Goal: Task Accomplishment & Management: Complete application form

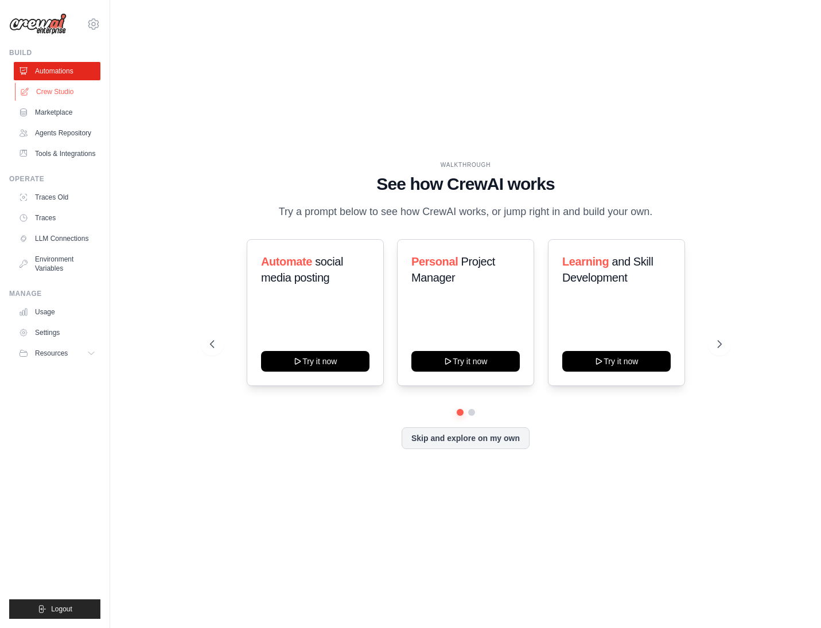
click at [52, 91] on link "Crew Studio" at bounding box center [58, 92] width 87 height 18
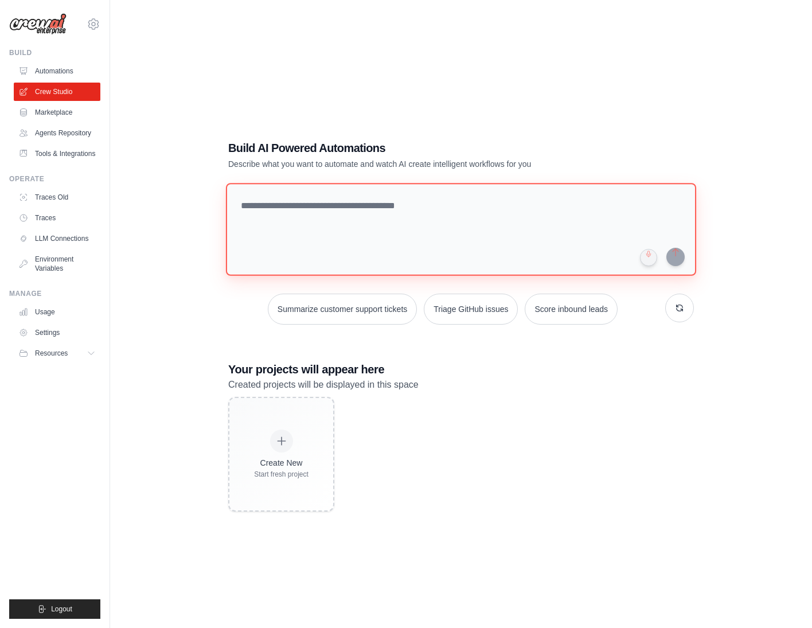
click at [326, 230] on textarea at bounding box center [461, 229] width 470 height 93
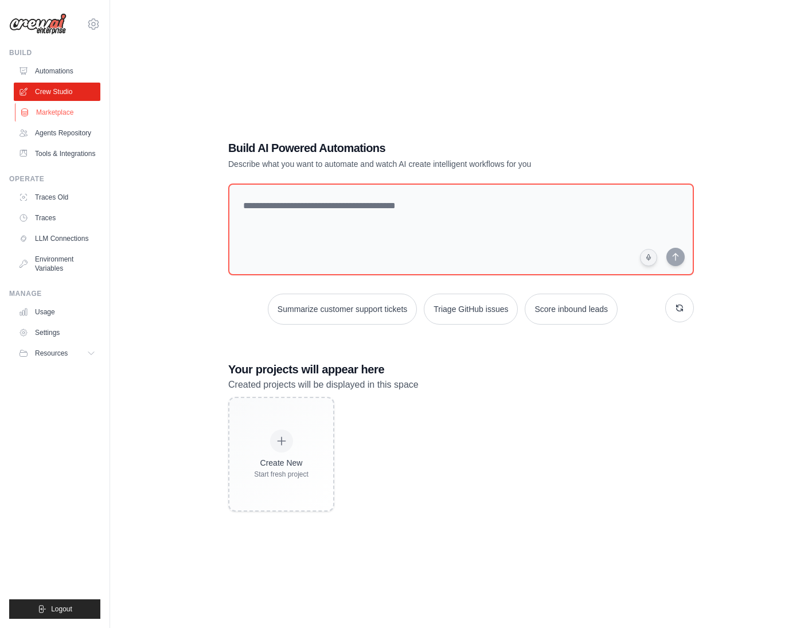
click at [55, 114] on link "Marketplace" at bounding box center [58, 112] width 87 height 18
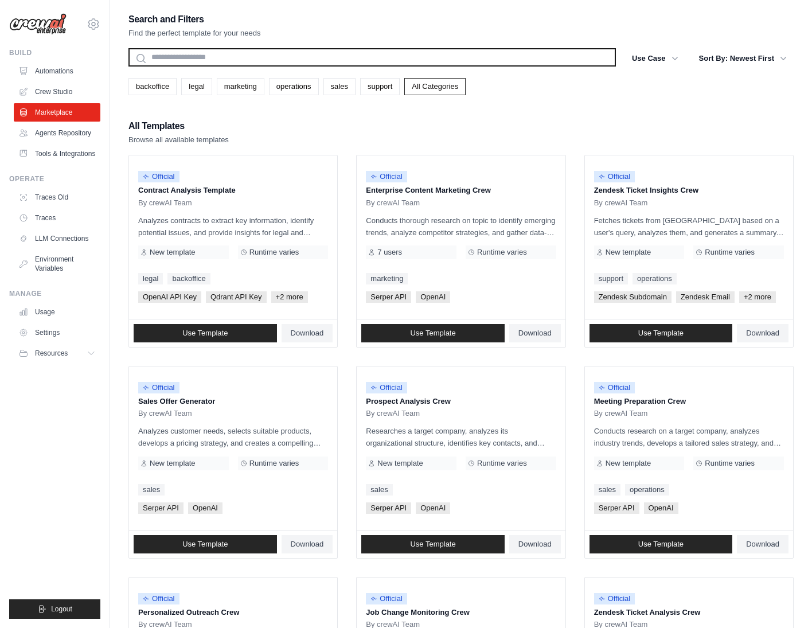
click at [185, 49] on input "text" at bounding box center [372, 57] width 488 height 18
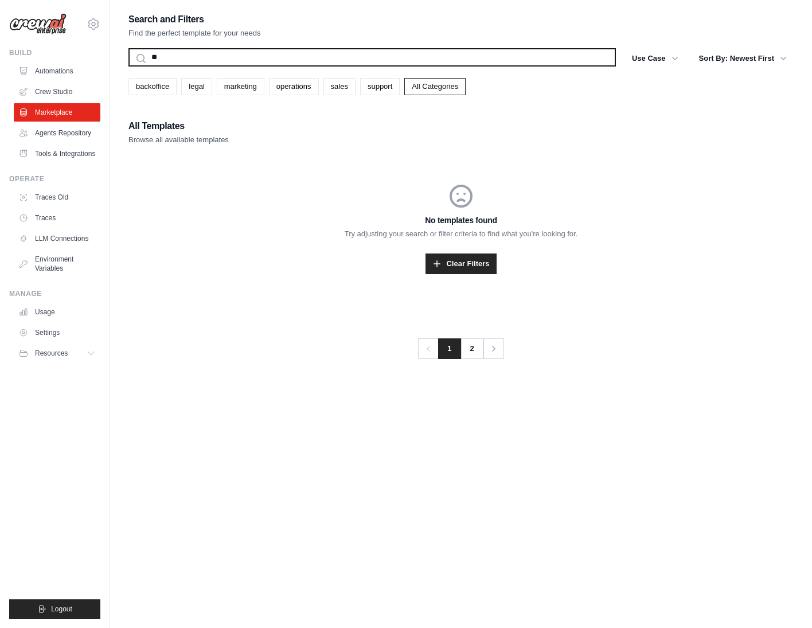
type input "*"
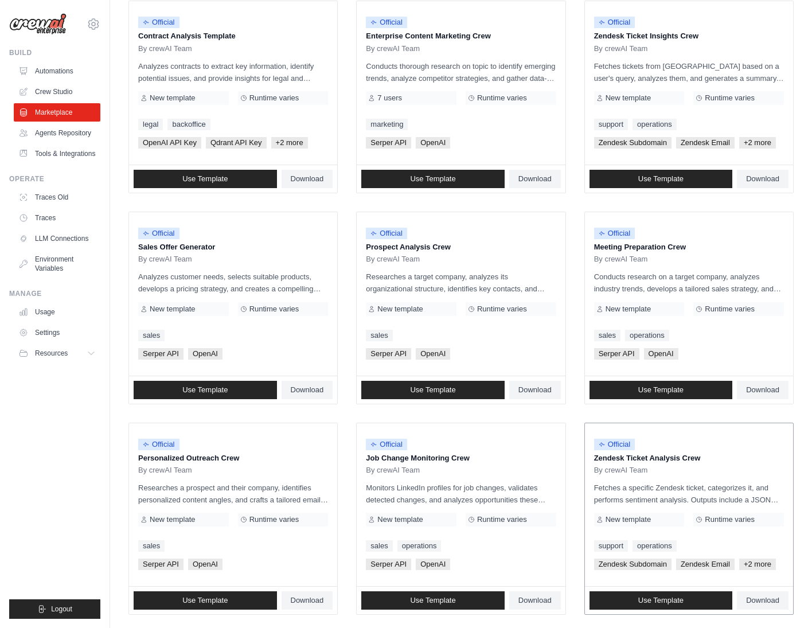
scroll to position [433, 0]
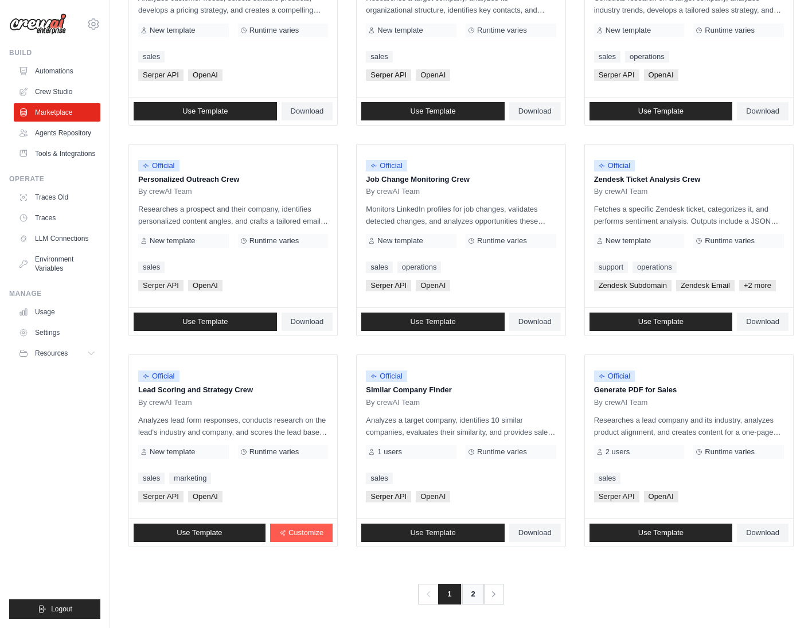
click at [471, 601] on link "2" at bounding box center [473, 594] width 23 height 21
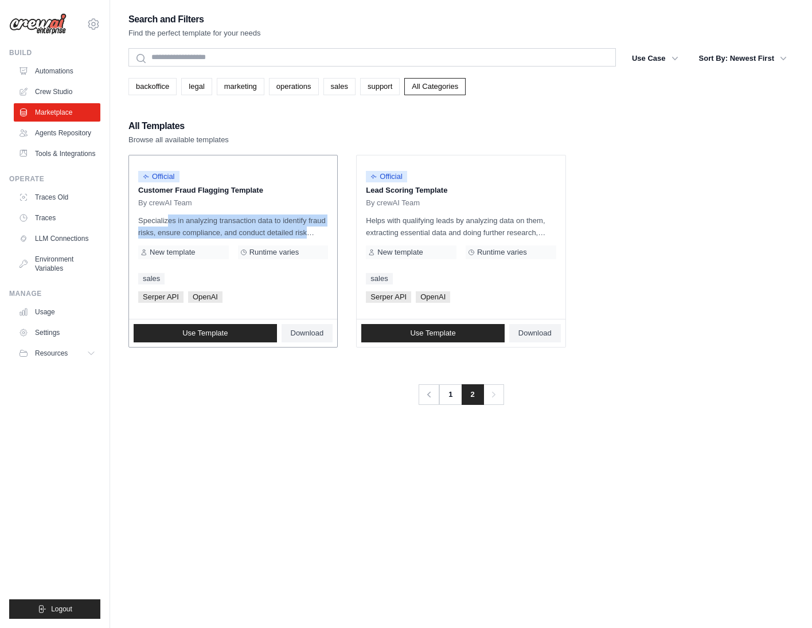
drag, startPoint x: 272, startPoint y: 230, endPoint x: 299, endPoint y: 231, distance: 27.5
click at [299, 231] on p "Specializes in analyzing transaction data to identify fraud risks, ensure compl…" at bounding box center [233, 227] width 190 height 24
click at [300, 229] on p "Specializes in analyzing transaction data to identify fraud risks, ensure compl…" at bounding box center [233, 227] width 190 height 24
drag, startPoint x: 274, startPoint y: 218, endPoint x: 306, endPoint y: 224, distance: 32.6
click at [303, 223] on p "Specializes in analyzing transaction data to identify fraud risks, ensure compl…" at bounding box center [233, 227] width 190 height 24
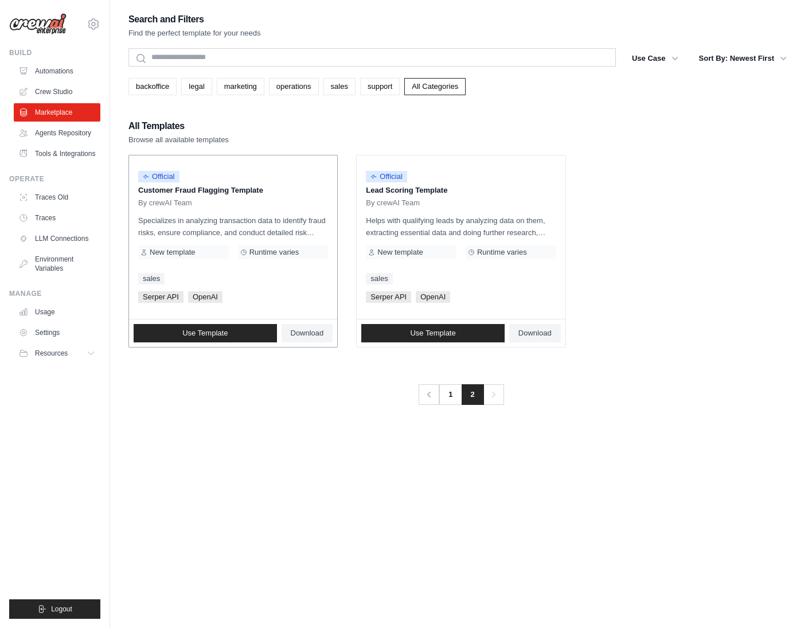
drag, startPoint x: 307, startPoint y: 225, endPoint x: 315, endPoint y: 228, distance: 8.2
click at [307, 225] on p "Specializes in analyzing transaction data to identify fraud risks, ensure compl…" at bounding box center [233, 227] width 190 height 24
drag, startPoint x: 317, startPoint y: 229, endPoint x: 163, endPoint y: 223, distance: 154.4
click at [163, 223] on p "Specializes in analyzing transaction data to identify fraud risks, ensure compl…" at bounding box center [233, 227] width 190 height 24
drag, startPoint x: 216, startPoint y: 221, endPoint x: 220, endPoint y: 228, distance: 7.5
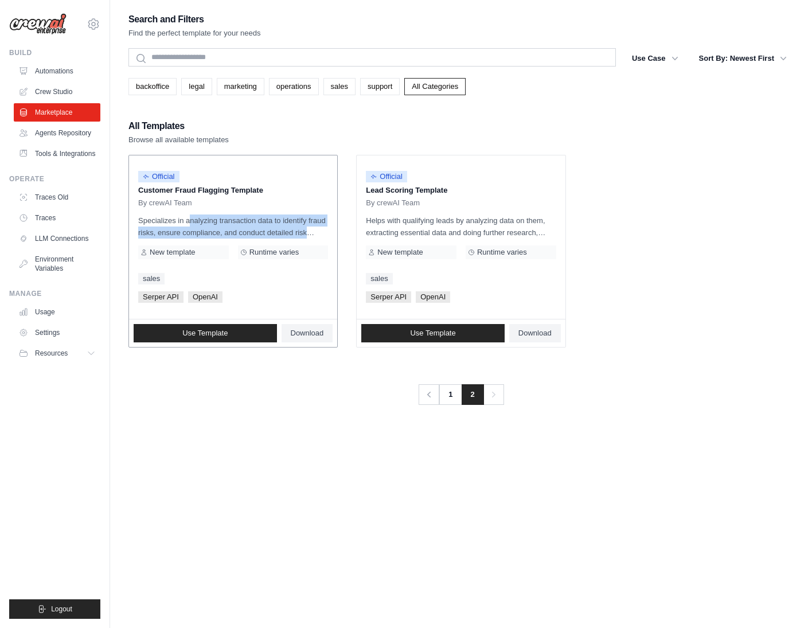
click at [216, 222] on p "Specializes in analyzing transaction data to identify fraud risks, ensure compl…" at bounding box center [233, 227] width 190 height 24
drag, startPoint x: 183, startPoint y: 230, endPoint x: 311, endPoint y: 227, distance: 128.5
click at [307, 228] on p "Specializes in analyzing transaction data to identify fraud risks, ensure compl…" at bounding box center [233, 227] width 190 height 24
click at [312, 227] on p "Specializes in analyzing transaction data to identify fraud risks, ensure compl…" at bounding box center [233, 227] width 190 height 24
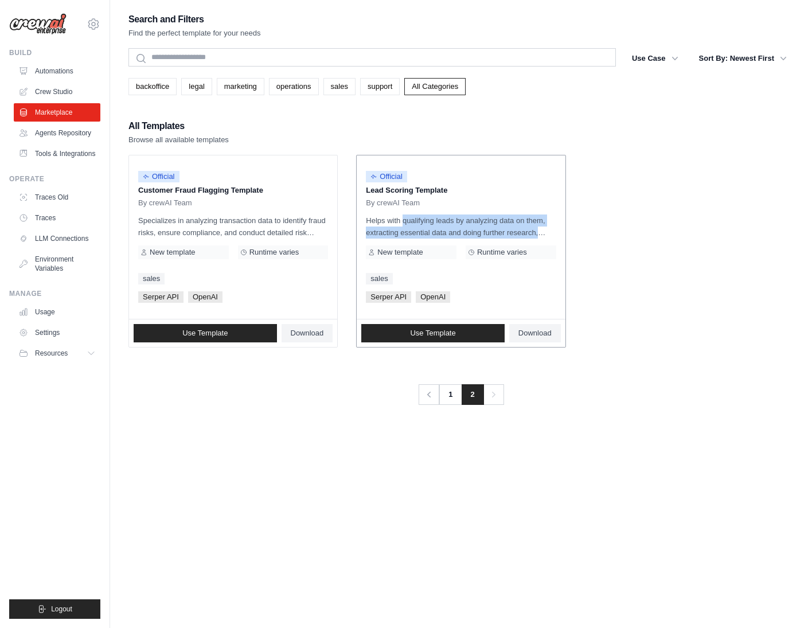
drag, startPoint x: 375, startPoint y: 218, endPoint x: 528, endPoint y: 226, distance: 153.9
click at [528, 226] on p "Helps with qualifying leads by analyzing data on them, extracting essential dat…" at bounding box center [461, 227] width 190 height 24
drag, startPoint x: 529, startPoint y: 225, endPoint x: 363, endPoint y: 221, distance: 166.4
click at [529, 225] on p "Helps with qualifying leads by analyzing data on them, extracting essential dat…" at bounding box center [461, 227] width 190 height 24
click at [200, 87] on link "legal" at bounding box center [196, 86] width 30 height 17
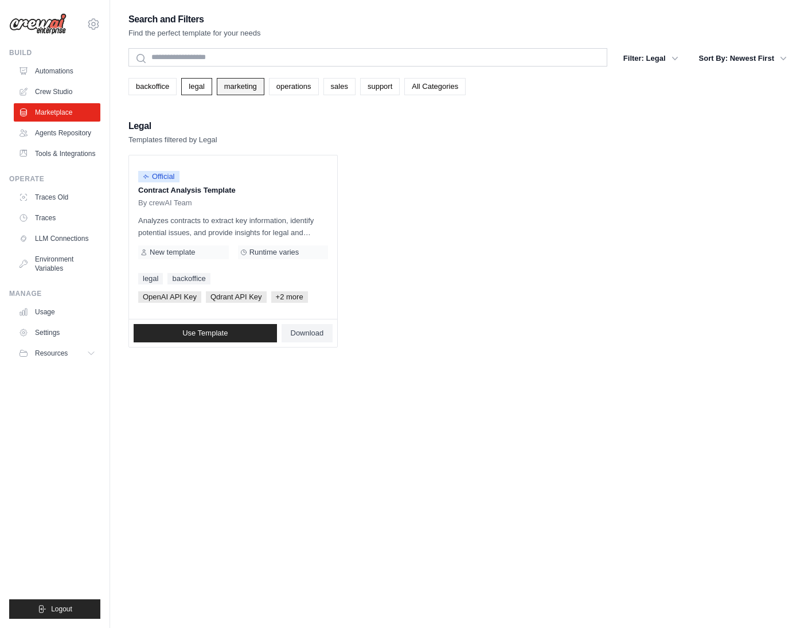
click at [240, 81] on link "marketing" at bounding box center [241, 86] width 48 height 17
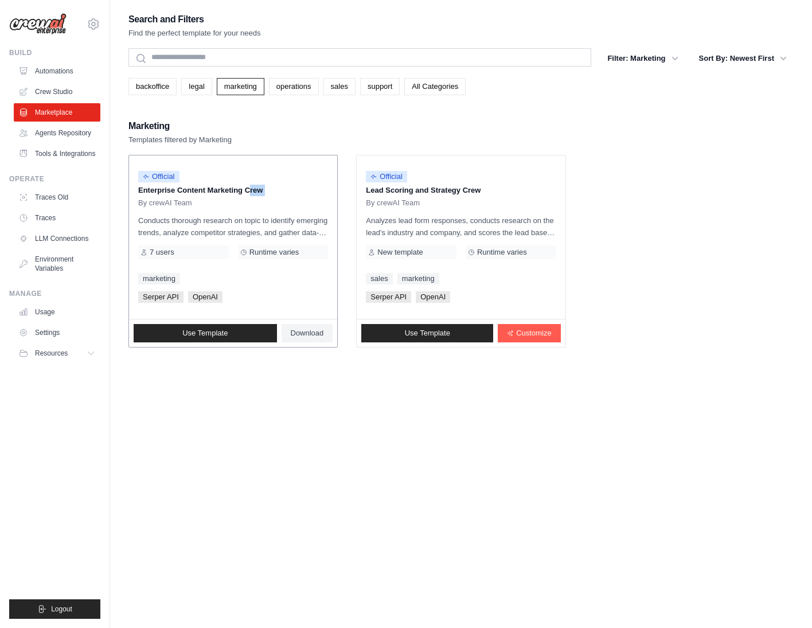
drag, startPoint x: 225, startPoint y: 190, endPoint x: 245, endPoint y: 198, distance: 21.4
click at [244, 197] on div "Official Enterprise Content Marketing Crew By crewAI Team" at bounding box center [233, 186] width 190 height 43
click at [253, 203] on div "By crewAI Team" at bounding box center [233, 202] width 190 height 9
drag, startPoint x: 166, startPoint y: 219, endPoint x: 246, endPoint y: 229, distance: 81.0
click at [245, 229] on p "Conducts thorough research on topic to identify emerging trends, analyze compet…" at bounding box center [233, 227] width 190 height 24
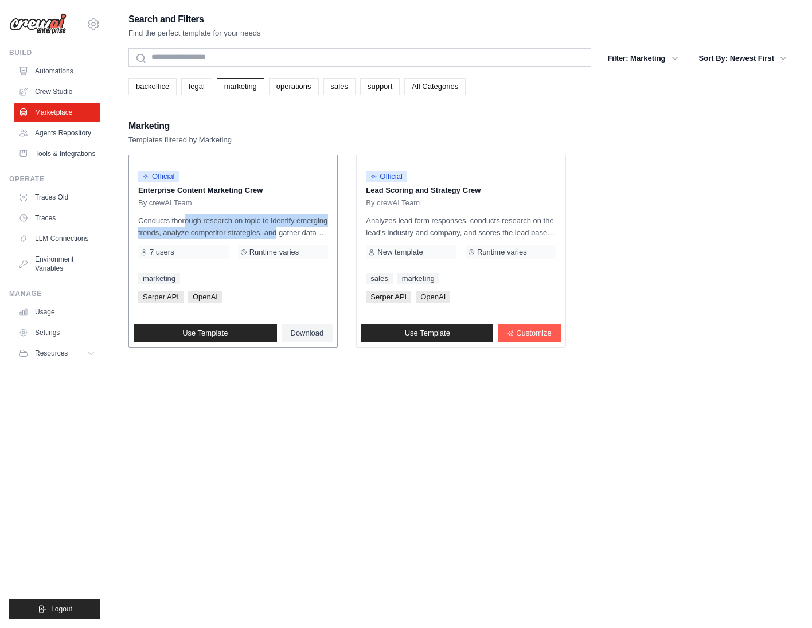
click at [247, 229] on p "Conducts thorough research on topic to identify emerging trends, analyze compet…" at bounding box center [233, 227] width 190 height 24
drag, startPoint x: 246, startPoint y: 219, endPoint x: 332, endPoint y: 223, distance: 86.1
click at [332, 223] on div "Official Enterprise Content Marketing Crew By crewAI Team Conducts thorough res…" at bounding box center [233, 236] width 208 height 163
drag, startPoint x: 332, startPoint y: 223, endPoint x: 331, endPoint y: 235, distance: 12.7
click at [333, 225] on div "Official Enterprise Content Marketing Crew By crewAI Team Conducts thorough res…" at bounding box center [233, 236] width 208 height 163
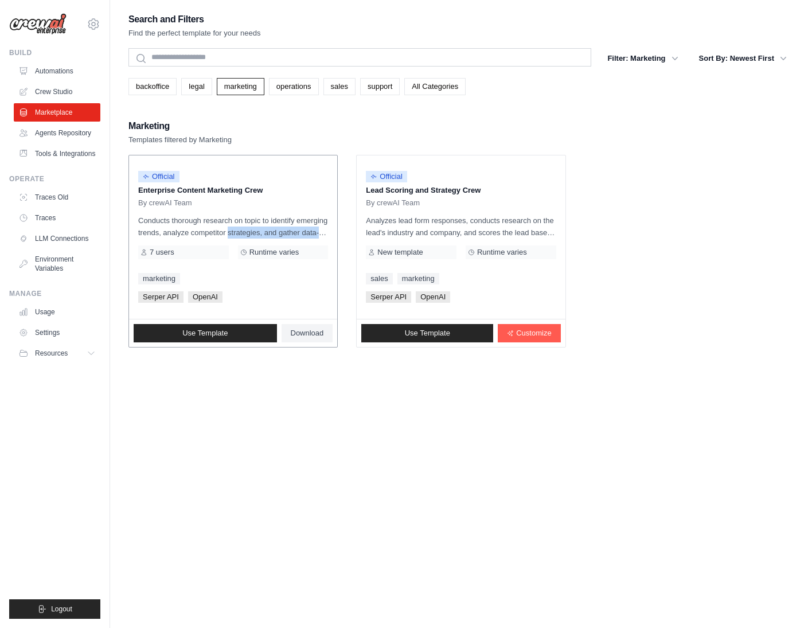
drag, startPoint x: 320, startPoint y: 236, endPoint x: 199, endPoint y: 226, distance: 121.4
click at [199, 226] on div "Official Enterprise Content Marketing Crew By crewAI Team Conducts thorough res…" at bounding box center [233, 236] width 208 height 163
click at [199, 226] on p "Conducts thorough research on topic to identify emerging trends, analyze compet…" at bounding box center [233, 227] width 190 height 24
drag, startPoint x: 165, startPoint y: 235, endPoint x: 315, endPoint y: 227, distance: 150.5
click at [306, 229] on p "Conducts thorough research on topic to identify emerging trends, analyze compet…" at bounding box center [233, 227] width 190 height 24
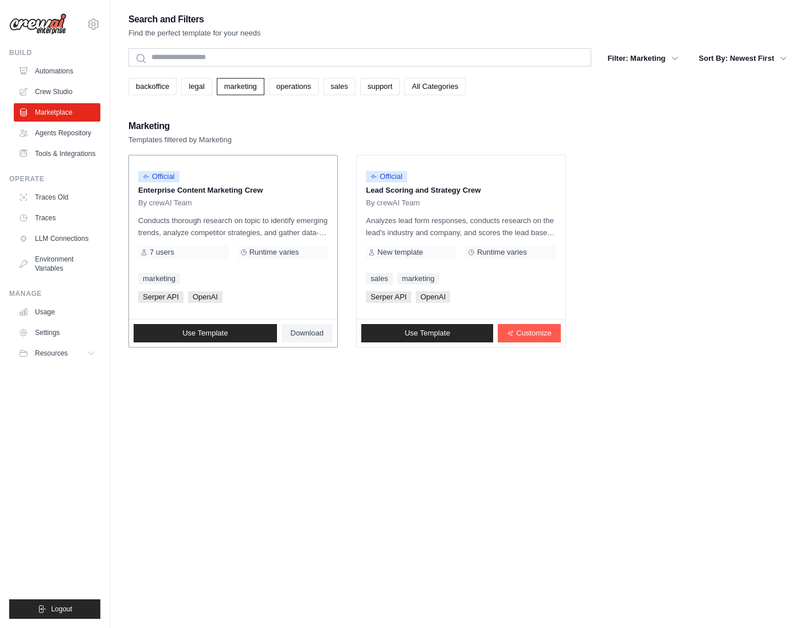
drag, startPoint x: 315, startPoint y: 227, endPoint x: 290, endPoint y: 252, distance: 35.3
click at [315, 227] on p "Conducts thorough research on topic to identify emerging trends, analyze compet…" at bounding box center [233, 227] width 190 height 24
click at [241, 331] on link "Use Template" at bounding box center [205, 333] width 143 height 18
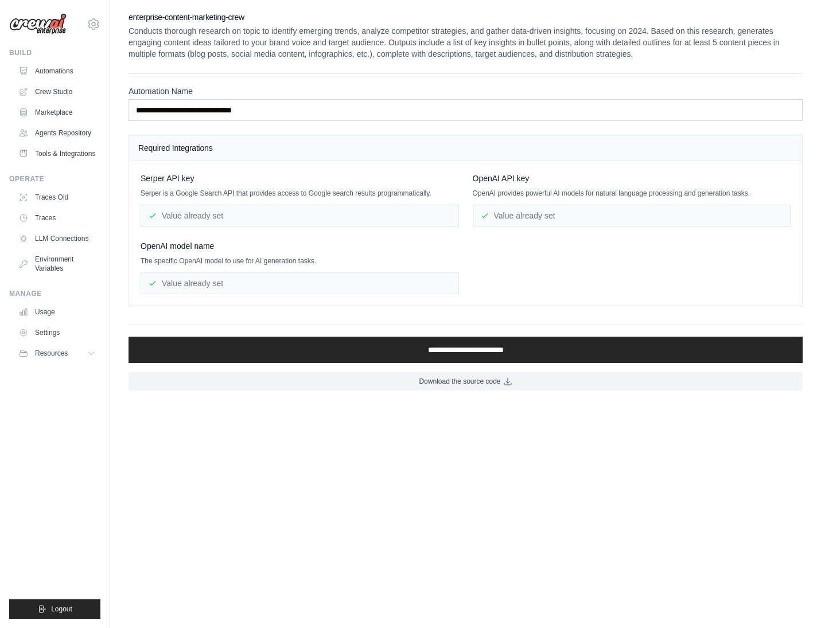
click at [232, 146] on h4 "Required Integrations" at bounding box center [465, 147] width 654 height 11
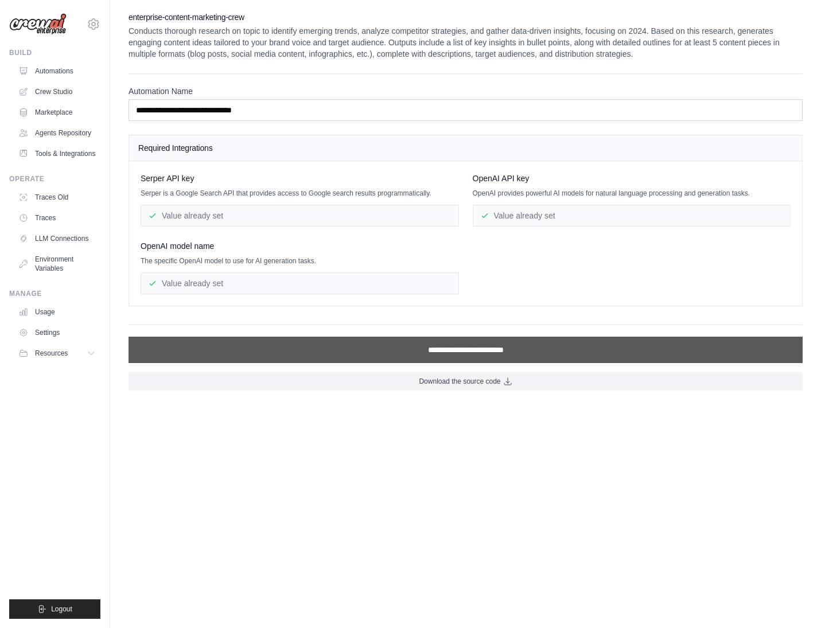
click at [399, 352] on input "**********" at bounding box center [465, 350] width 674 height 26
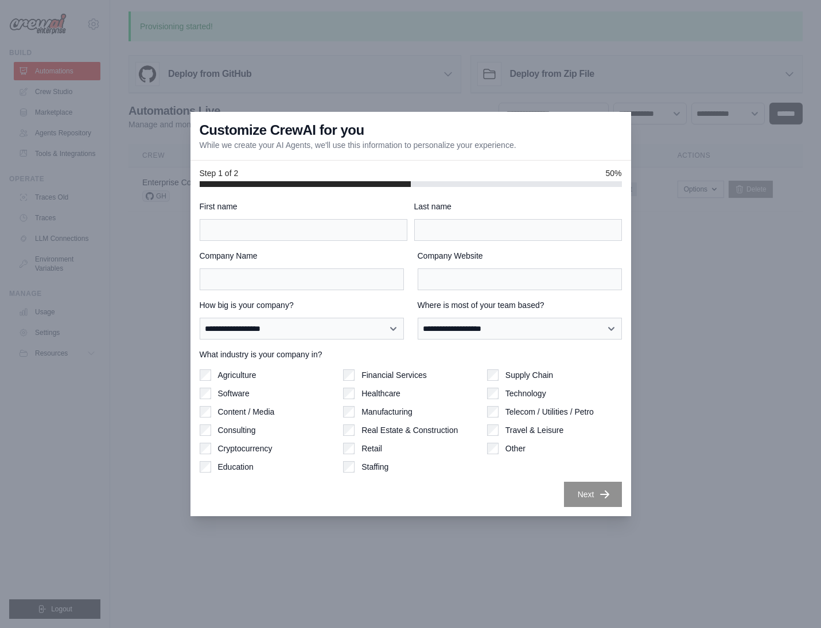
drag, startPoint x: 239, startPoint y: 217, endPoint x: 250, endPoint y: 225, distance: 14.0
click at [239, 217] on div "First name" at bounding box center [304, 221] width 208 height 40
type input "****"
select select "**********"
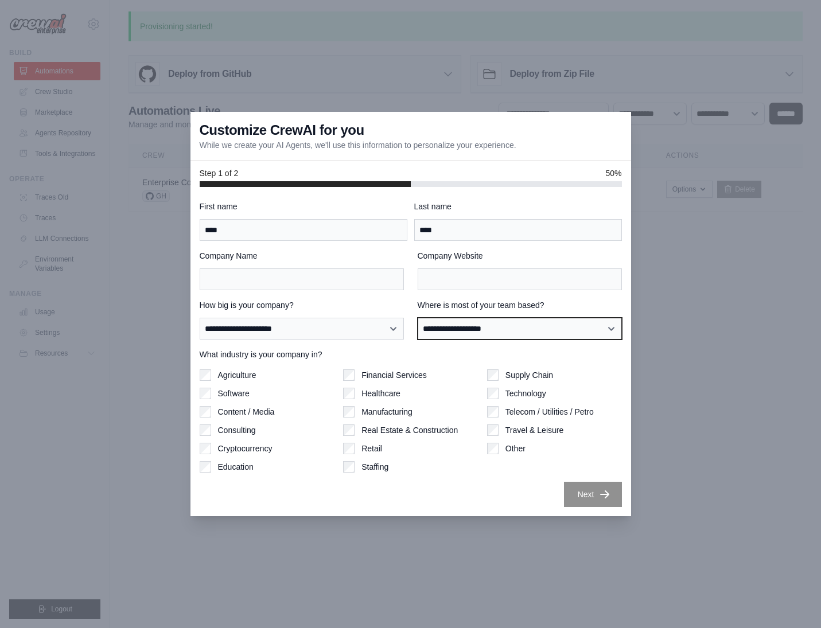
select select "******"
click at [500, 453] on div "Other" at bounding box center [554, 448] width 135 height 11
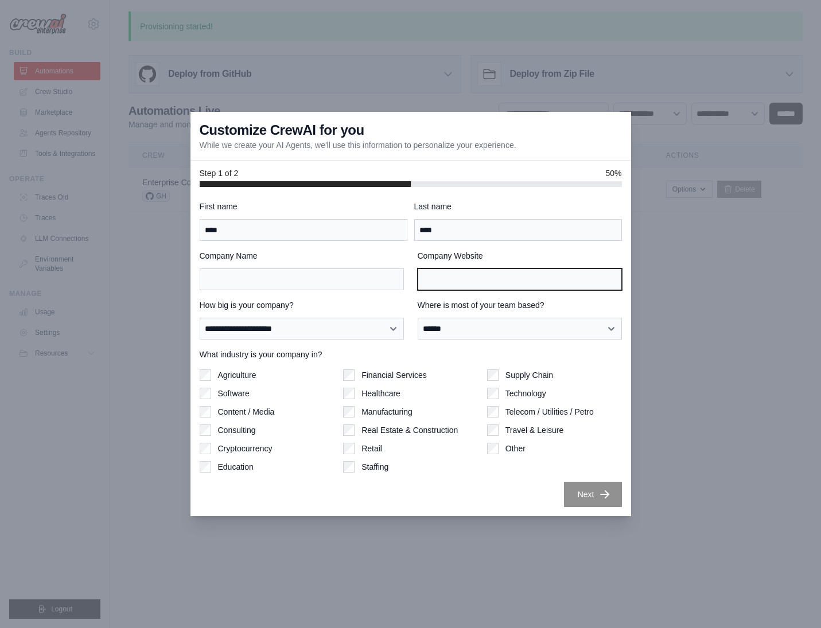
click at [459, 282] on input "Company Website" at bounding box center [520, 279] width 204 height 22
type input "******"
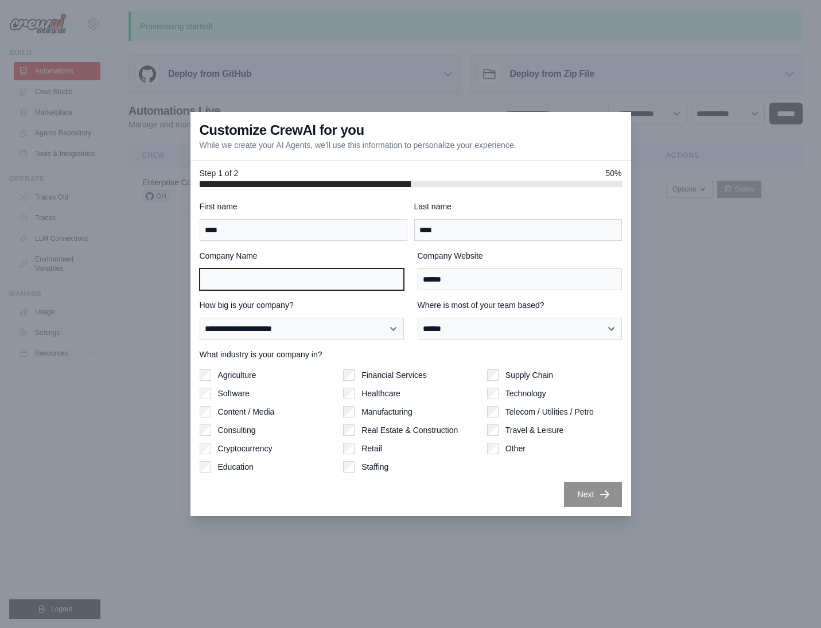
click at [277, 277] on input "Company Name" at bounding box center [302, 279] width 204 height 22
type input "********"
click at [590, 493] on button "Next" at bounding box center [593, 494] width 58 height 25
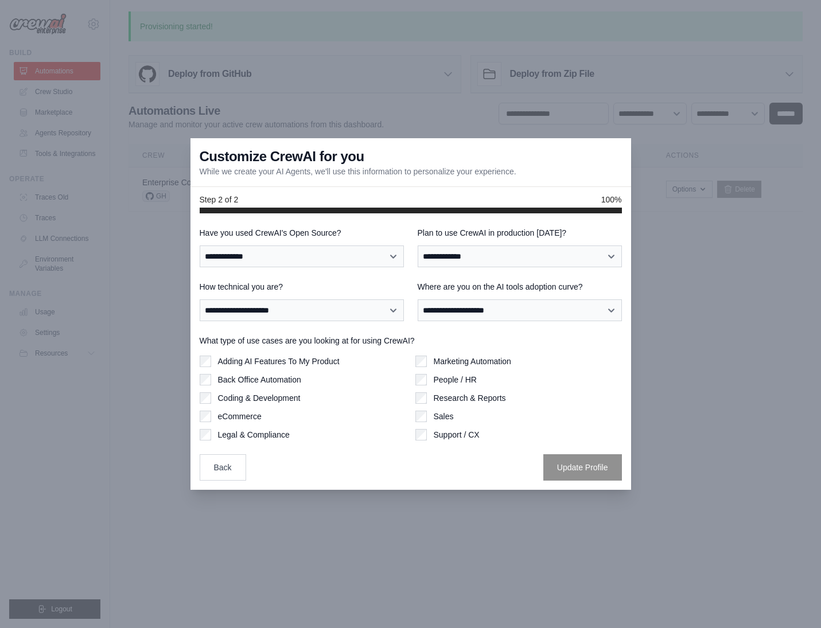
click at [588, 493] on div at bounding box center [410, 314] width 821 height 628
click at [501, 330] on div "**********" at bounding box center [411, 354] width 422 height 254
drag, startPoint x: 235, startPoint y: 229, endPoint x: 339, endPoint y: 233, distance: 104.5
click at [337, 233] on div "**********" at bounding box center [410, 351] width 441 height 276
click at [344, 239] on div "**********" at bounding box center [302, 247] width 204 height 40
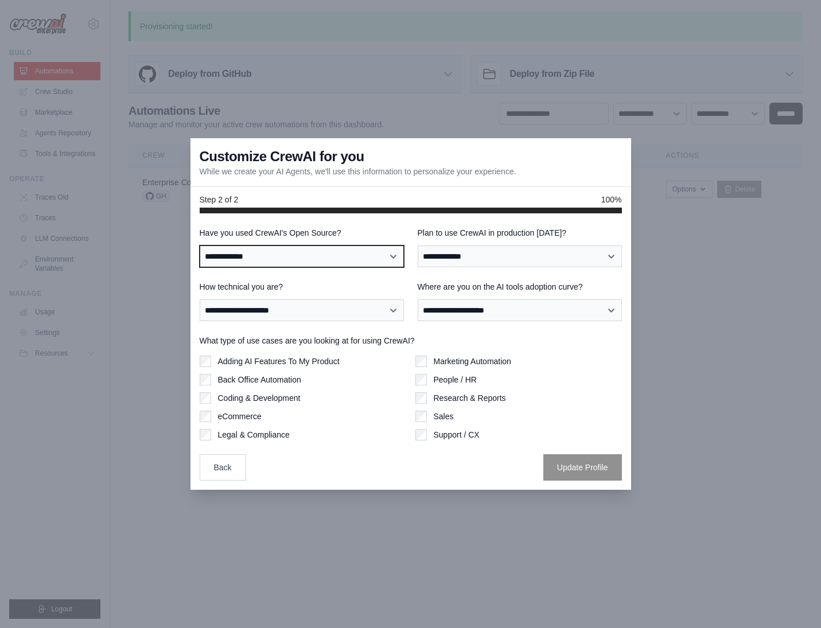
select select "**"
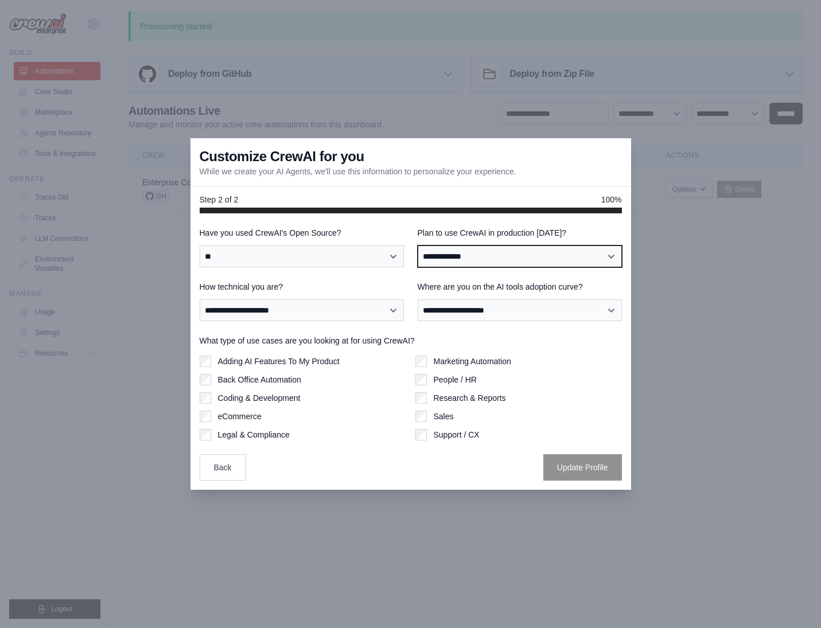
select select "****"
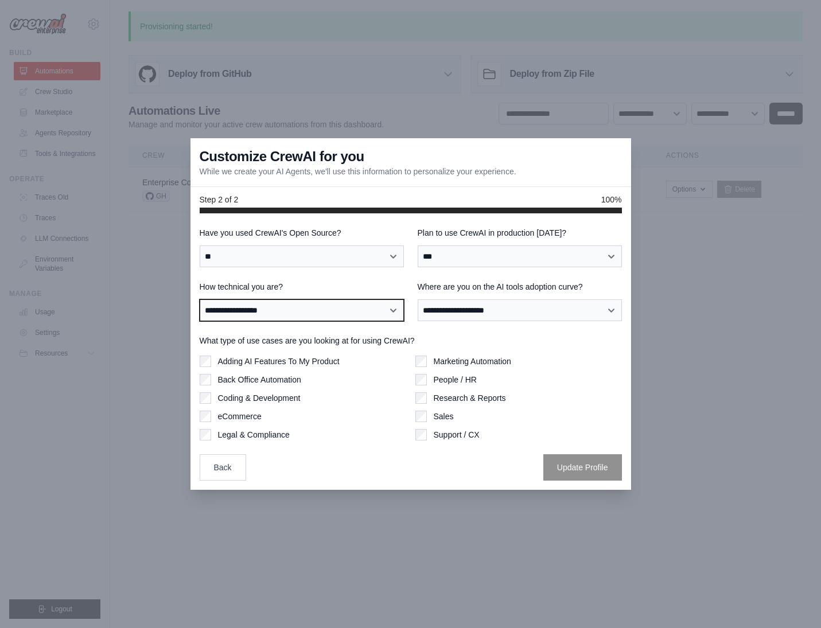
select select "**********"
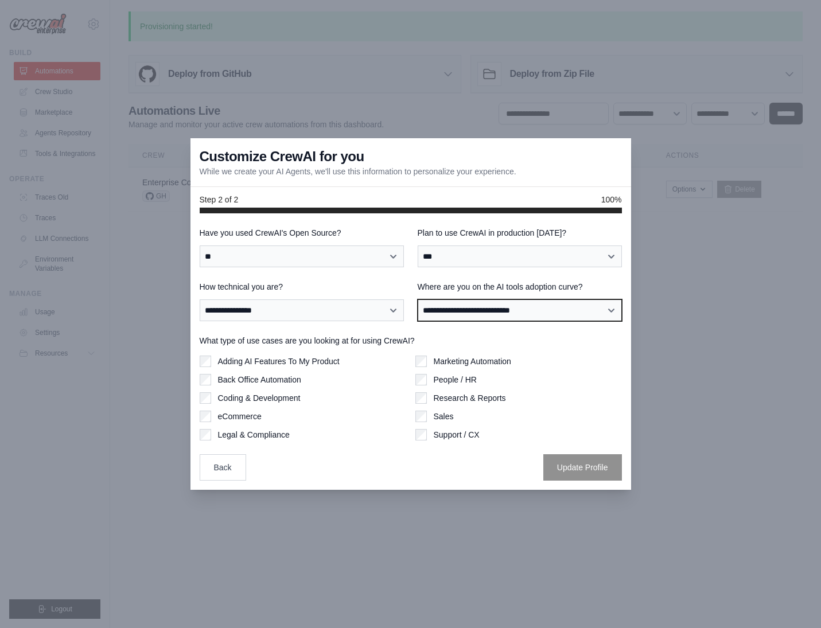
select select "**********"
click at [249, 362] on label "Adding AI Features To My Product" at bounding box center [279, 361] width 122 height 11
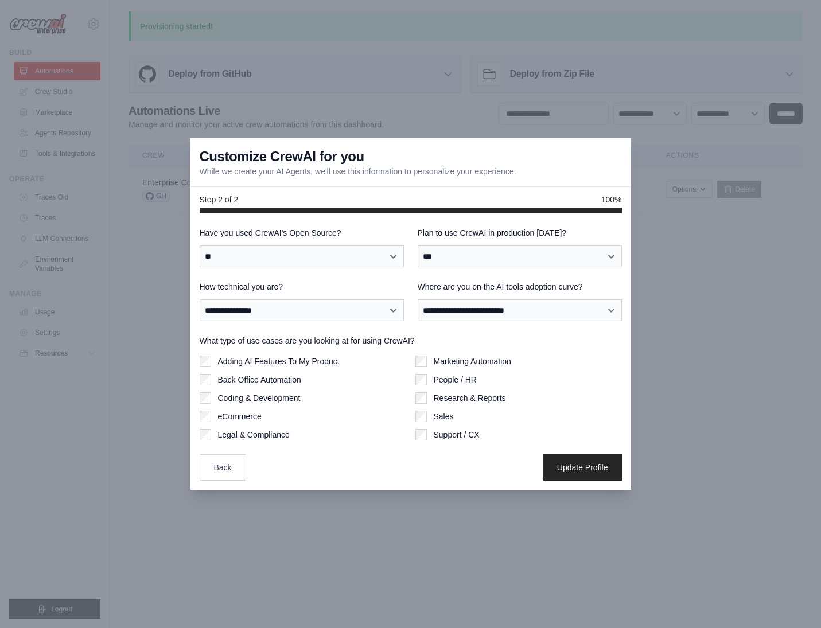
click at [473, 403] on label "Research & Reports" at bounding box center [470, 397] width 72 height 11
click at [606, 476] on button "Update Profile" at bounding box center [582, 467] width 79 height 26
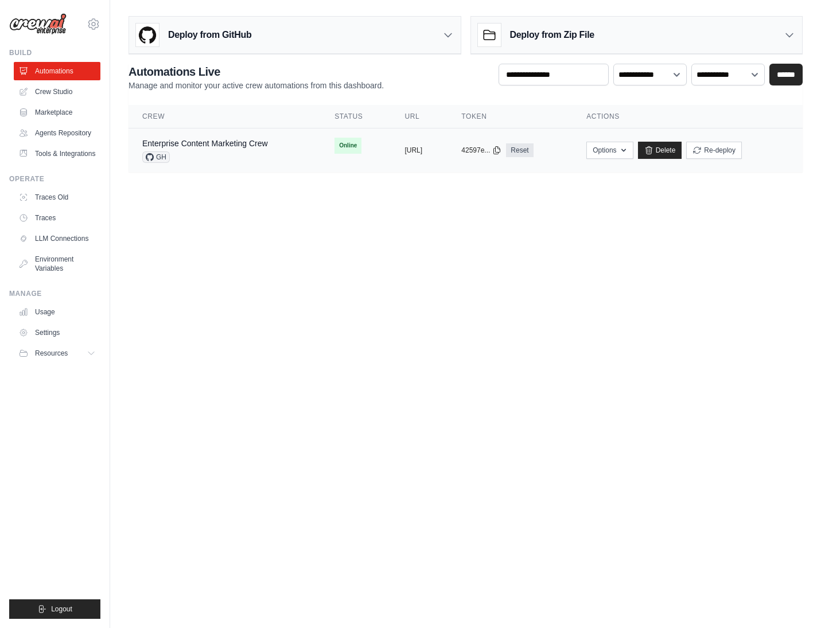
click at [225, 157] on div "GH" at bounding box center [205, 156] width 126 height 11
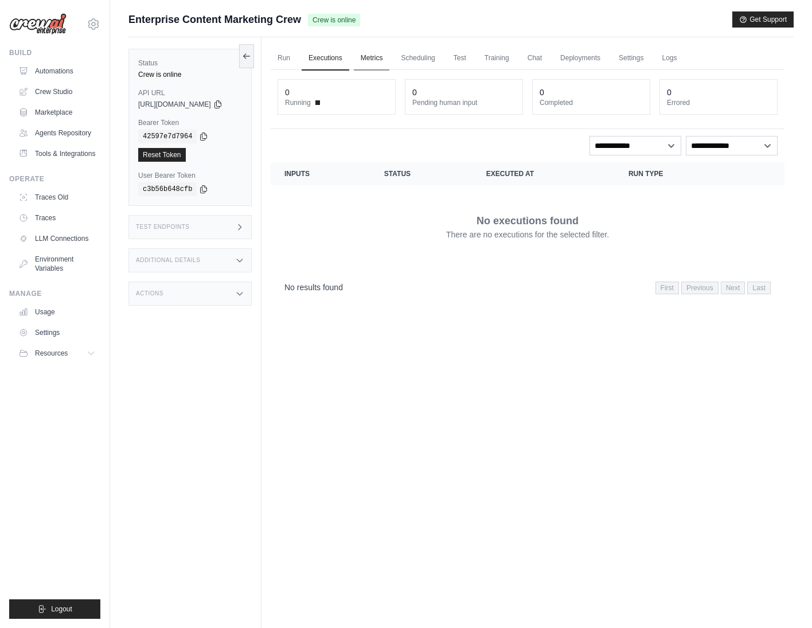
click at [390, 57] on link "Metrics" at bounding box center [372, 58] width 36 height 24
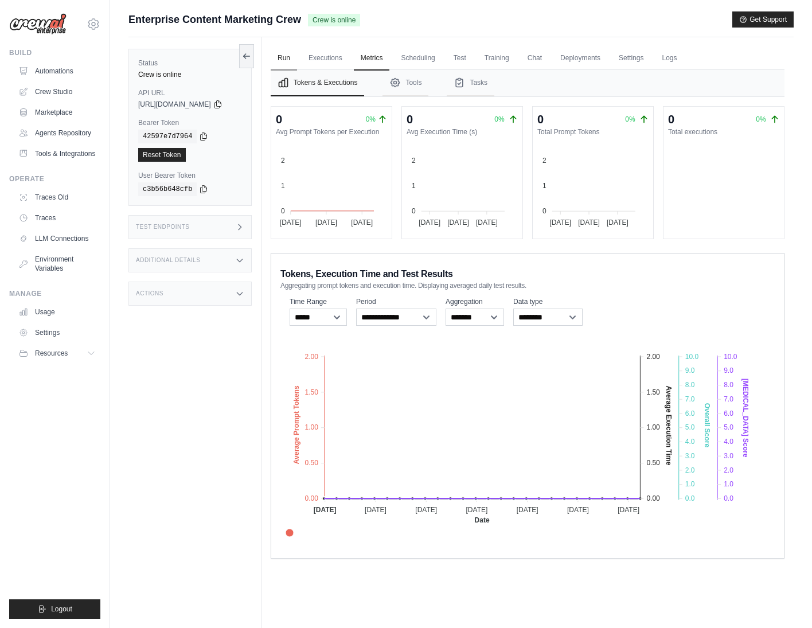
click at [294, 56] on link "Run" at bounding box center [284, 58] width 26 height 24
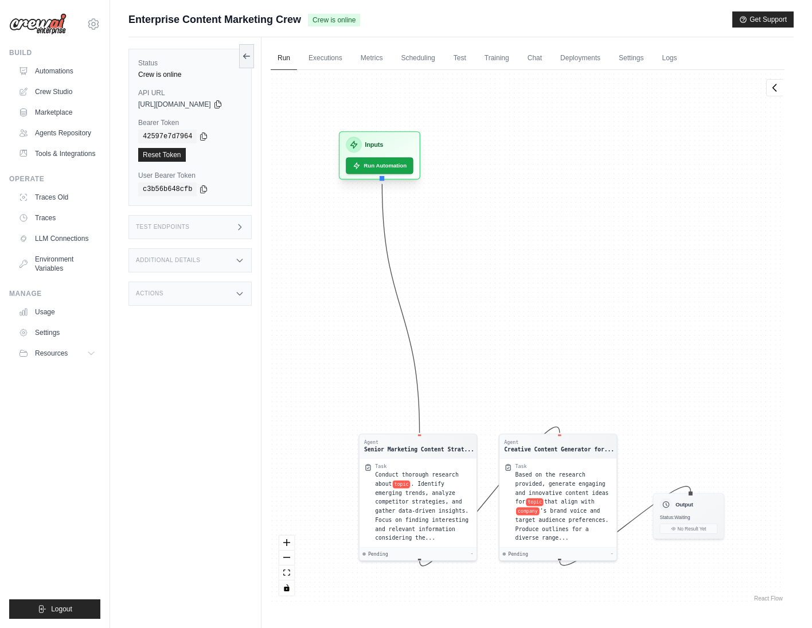
drag, startPoint x: 367, startPoint y: 292, endPoint x: 399, endPoint y: 150, distance: 145.8
click at [399, 150] on div "Inputs Run Automation" at bounding box center [379, 155] width 81 height 48
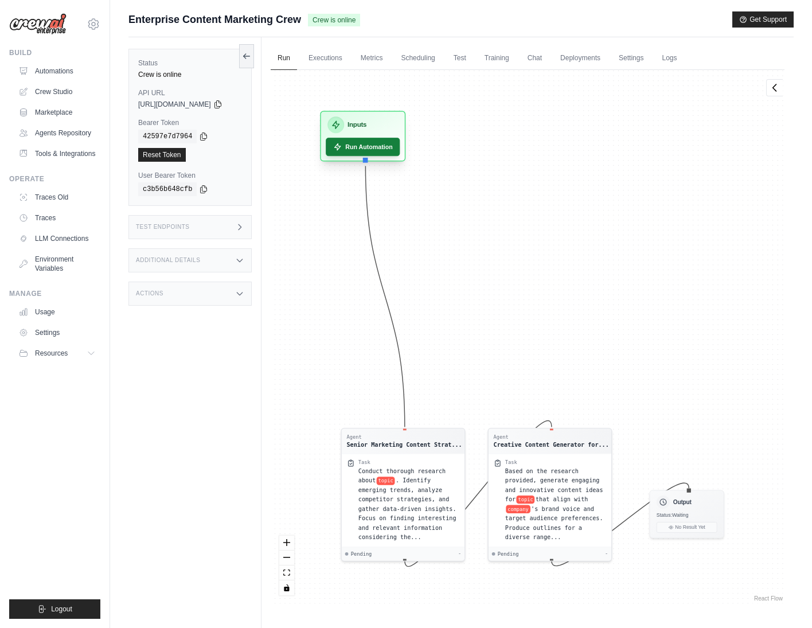
click at [388, 148] on button "Run Automation" at bounding box center [363, 147] width 74 height 18
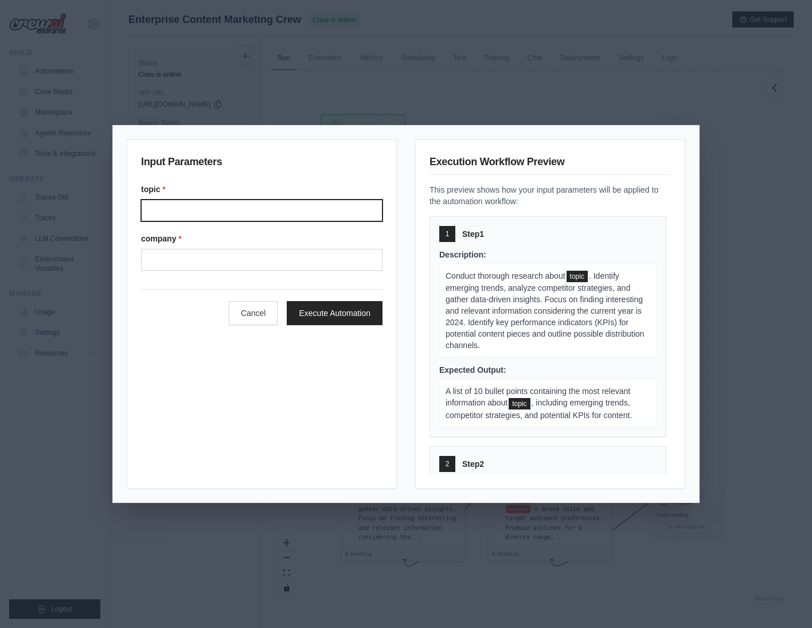
click at [196, 205] on input "Topic" at bounding box center [261, 211] width 241 height 22
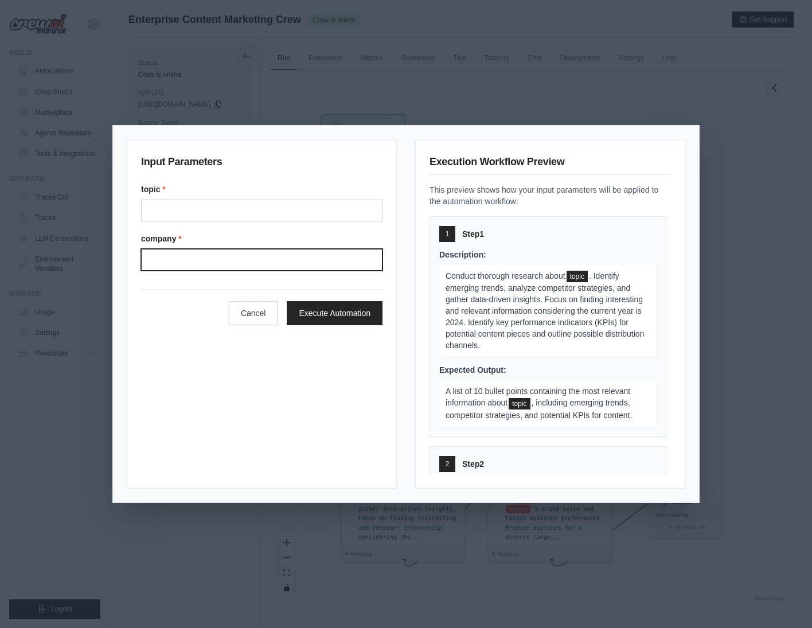
click at [206, 249] on input "Company" at bounding box center [261, 260] width 241 height 22
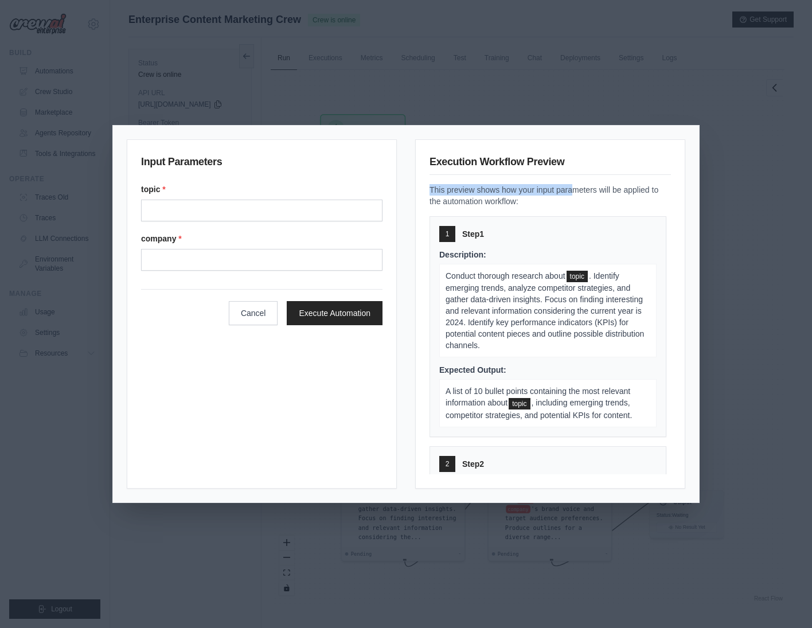
drag, startPoint x: 413, startPoint y: 185, endPoint x: 574, endPoint y: 193, distance: 160.8
click at [572, 192] on div "Input Parameters topic * company * Cancel Execute Automation Execution Workflow…" at bounding box center [406, 313] width 559 height 349
click at [579, 198] on p "This preview shows how your input parameters will be applied to the automation …" at bounding box center [550, 195] width 241 height 23
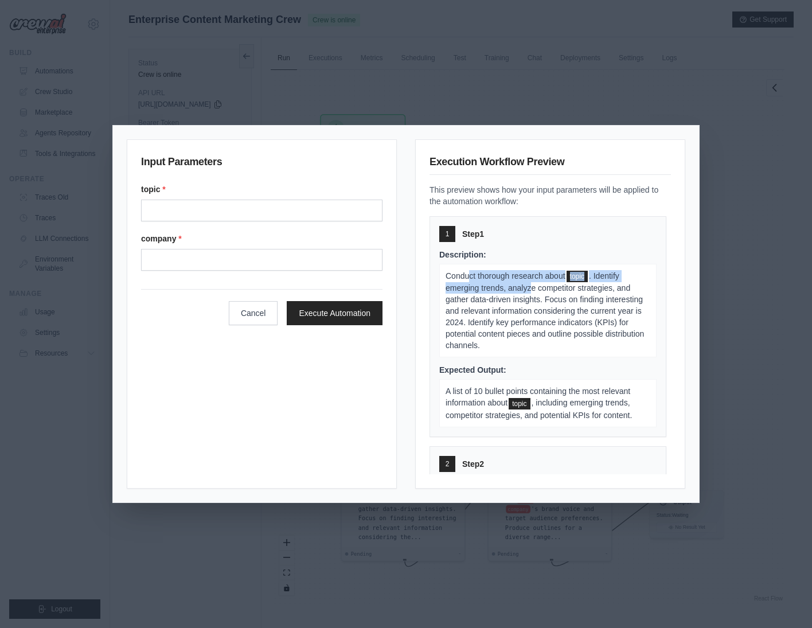
click at [533, 287] on p "Conduct thorough research about topic . Identify emerging trends, analyze compe…" at bounding box center [547, 310] width 217 height 93
click at [544, 294] on p "Conduct thorough research about topic . Identify emerging trends, analyze compe…" at bounding box center [547, 310] width 217 height 93
click at [711, 71] on div "Input Parameters topic * company * Cancel Execute Automation Execution Workflow…" at bounding box center [406, 314] width 812 height 628
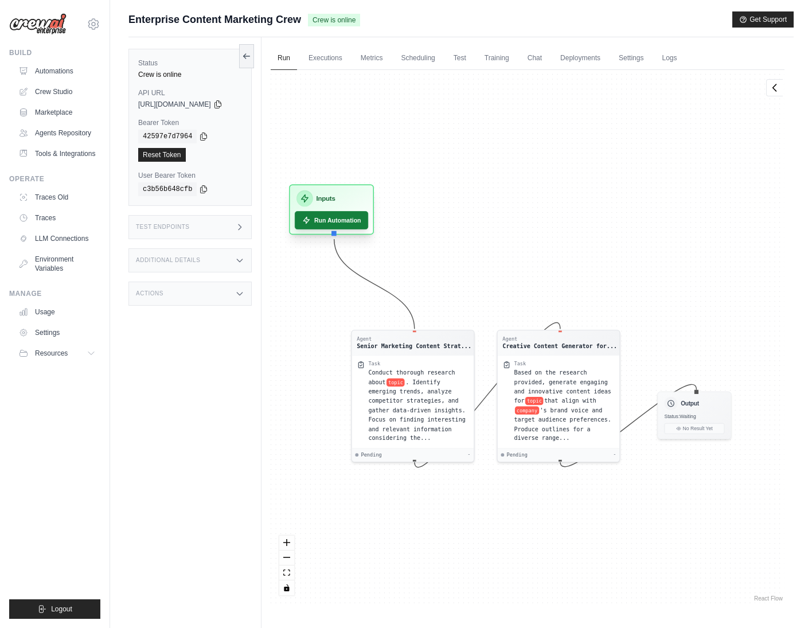
drag, startPoint x: 396, startPoint y: 141, endPoint x: 365, endPoint y: 211, distance: 77.3
click at [365, 211] on div "Inputs Run Automation" at bounding box center [331, 210] width 85 height 50
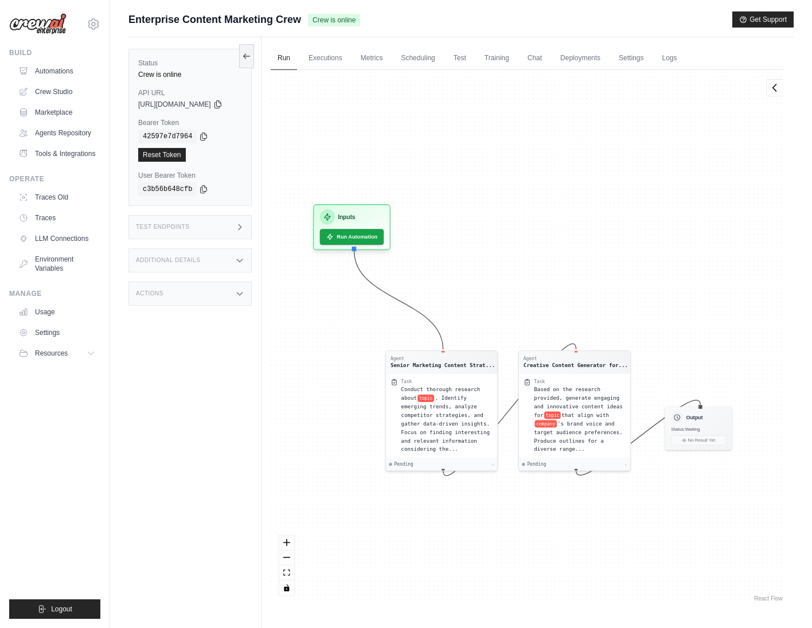
click at [707, 221] on div "Agent Senior Marketing Content Strat... Task Conduct thorough research about to…" at bounding box center [528, 337] width 514 height 534
click at [44, 92] on link "Crew Studio" at bounding box center [58, 92] width 87 height 18
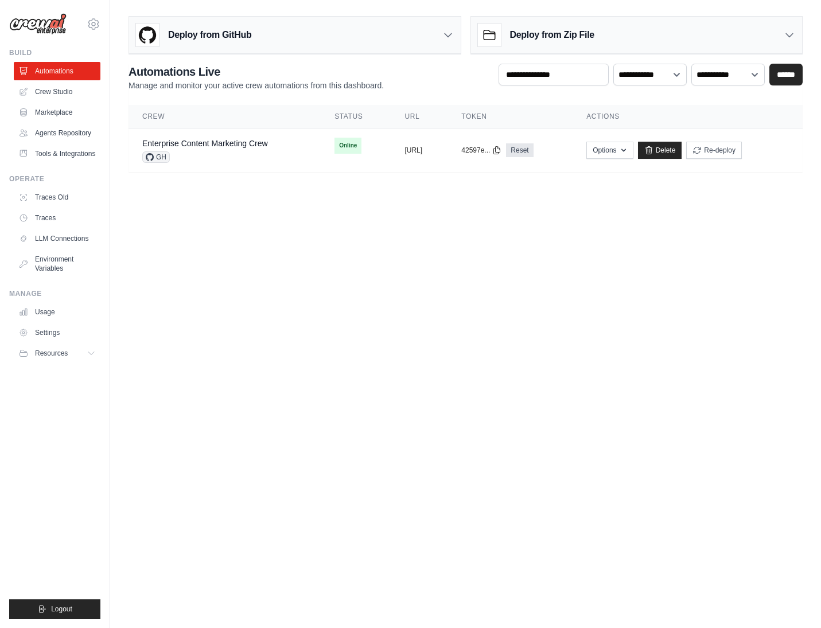
drag, startPoint x: 209, startPoint y: 216, endPoint x: 283, endPoint y: 237, distance: 77.0
click at [209, 216] on body "[EMAIL_ADDRESS][DOMAIN_NAME] Settings Build Automations Resources" at bounding box center [410, 314] width 821 height 628
click at [633, 155] on button "Options" at bounding box center [609, 149] width 46 height 17
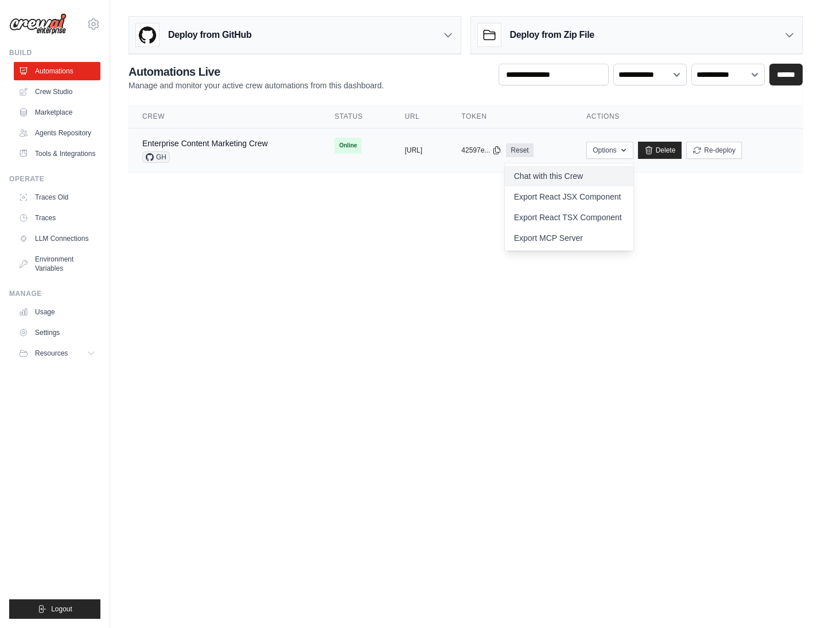
click at [605, 182] on link "Chat with this Crew" at bounding box center [569, 176] width 128 height 21
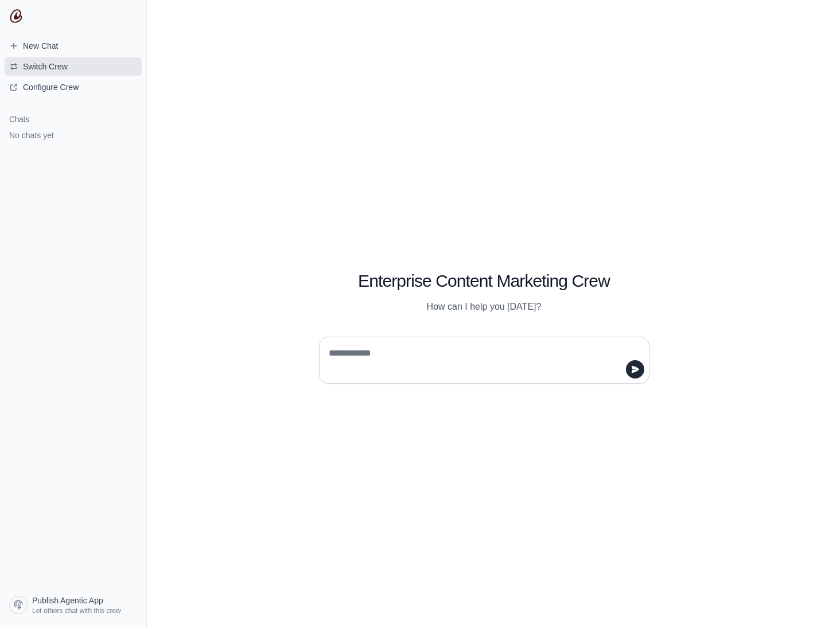
click at [40, 67] on span "Switch Crew" at bounding box center [45, 66] width 45 height 11
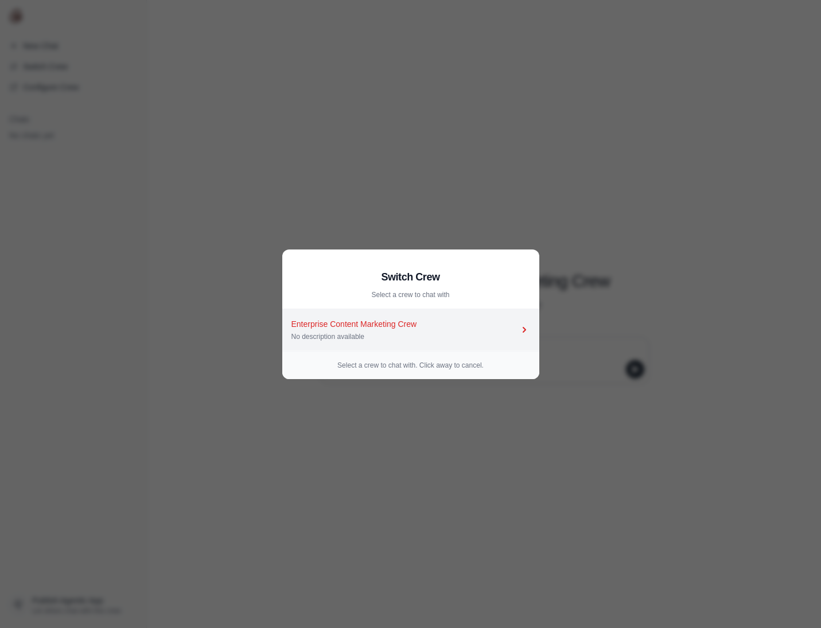
click at [446, 332] on div "No description available" at bounding box center [404, 336] width 227 height 9
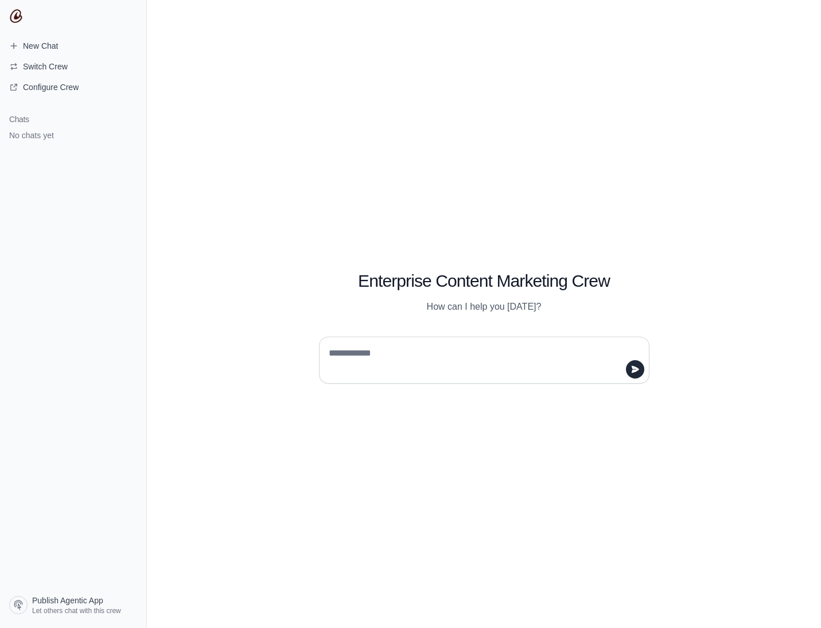
click at [466, 361] on textarea at bounding box center [480, 360] width 309 height 32
drag, startPoint x: 413, startPoint y: 283, endPoint x: 526, endPoint y: 290, distance: 113.2
click at [525, 291] on h1 "Enterprise Content Marketing Crew" at bounding box center [484, 281] width 330 height 21
drag, startPoint x: 527, startPoint y: 290, endPoint x: 552, endPoint y: 316, distance: 36.1
click at [528, 291] on div "Enterprise Content Marketing Crew How can I help you today?" at bounding box center [483, 278] width 385 height 69
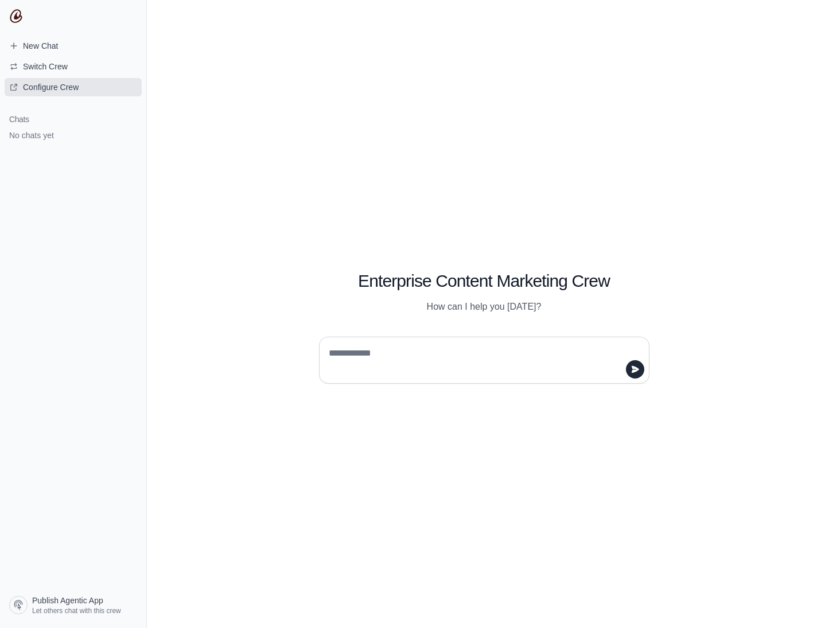
click at [41, 79] on link "Configure Crew" at bounding box center [73, 87] width 137 height 18
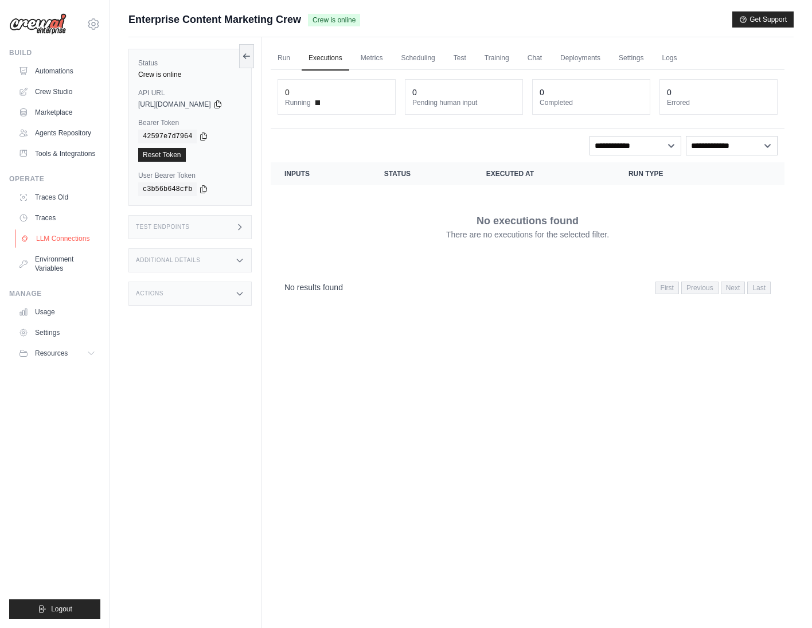
click at [59, 238] on link "LLM Connections" at bounding box center [58, 238] width 87 height 18
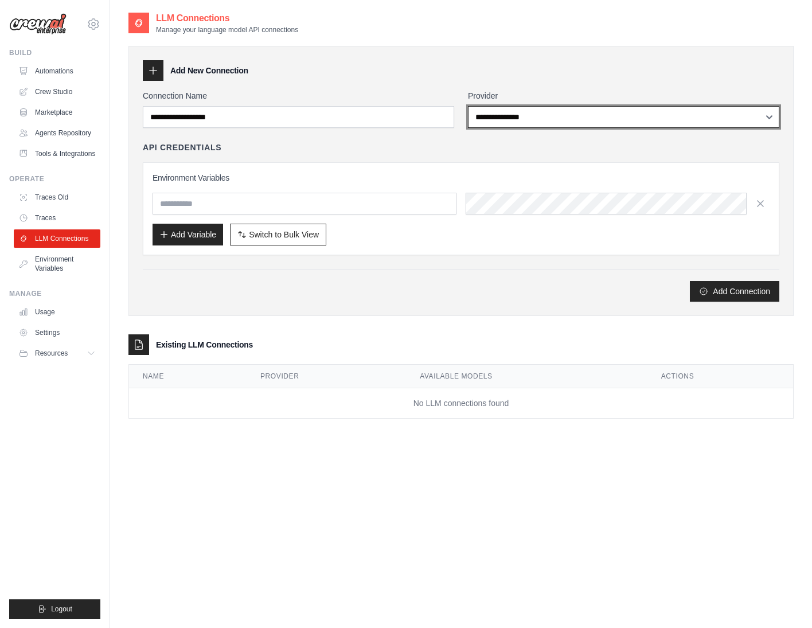
select select "******"
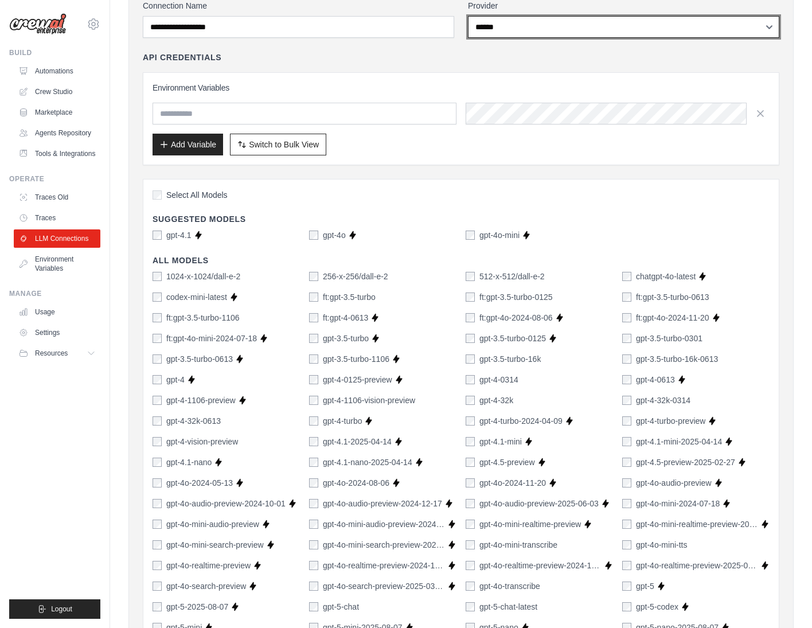
scroll to position [162, 0]
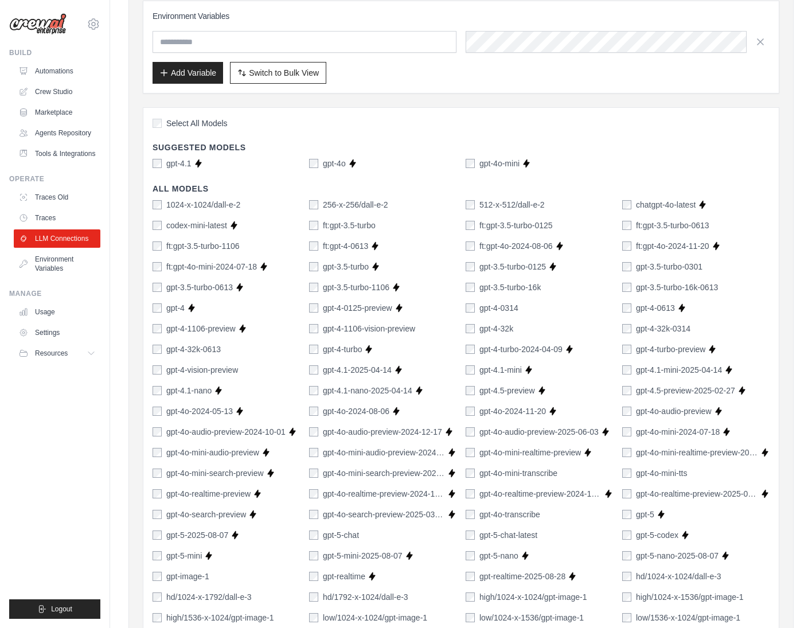
click at [147, 161] on div "Select All Models Suggested Models gpt-4.1 Supports Crew Studio gpt-4o Supports…" at bounding box center [461, 502] width 637 height 791
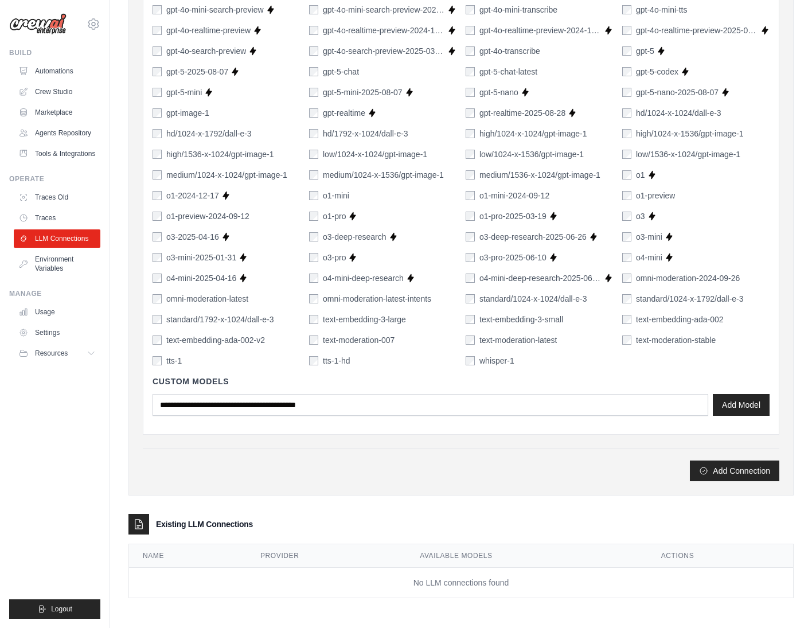
scroll to position [0, 0]
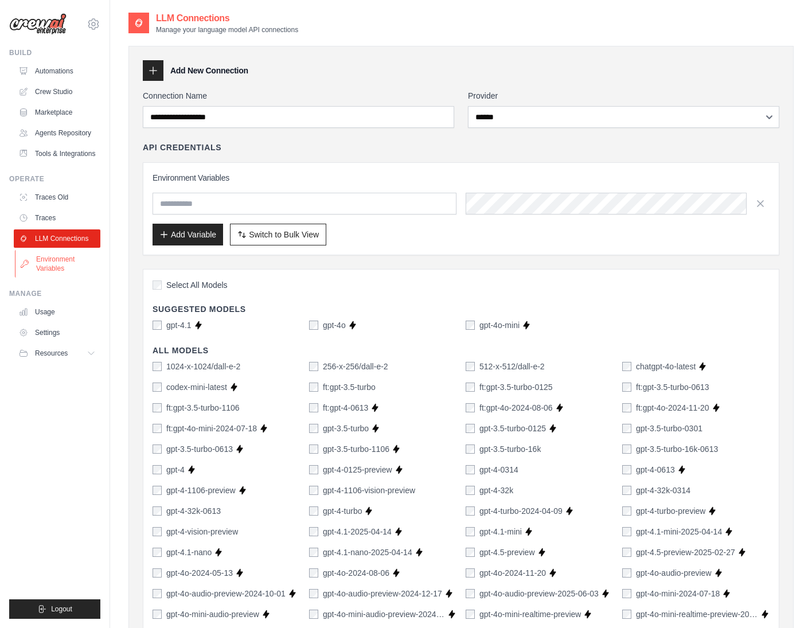
click at [69, 272] on link "Environment Variables" at bounding box center [58, 264] width 87 height 28
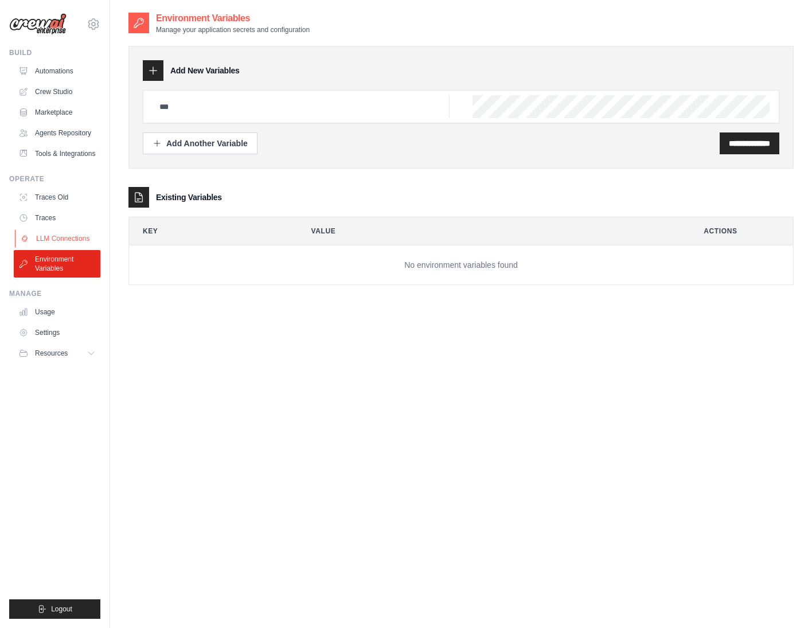
click at [61, 243] on link "LLM Connections" at bounding box center [58, 238] width 87 height 18
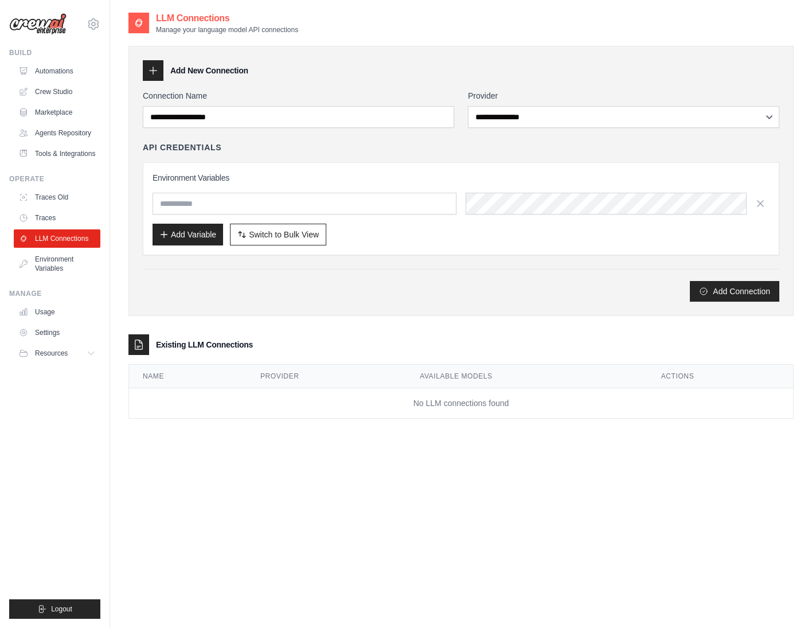
click at [53, 217] on link "Traces" at bounding box center [57, 218] width 87 height 18
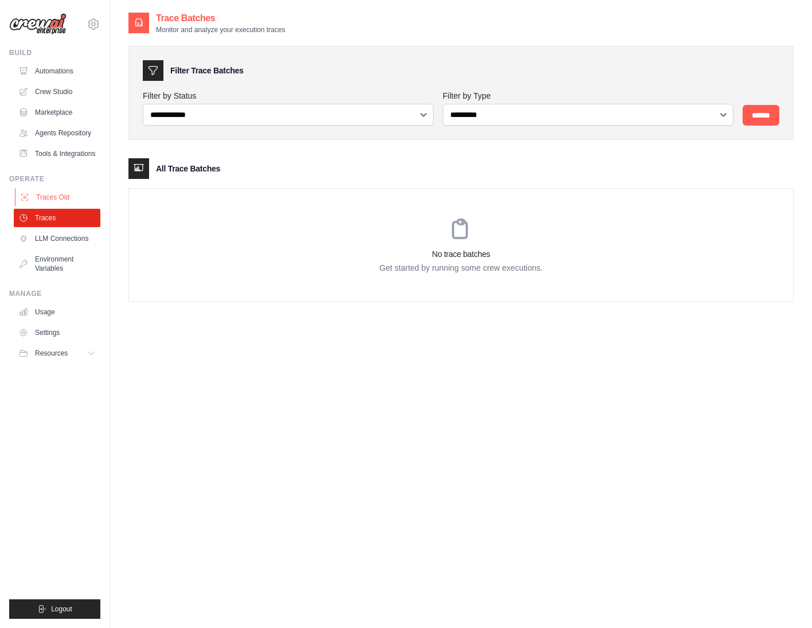
click at [47, 206] on link "Traces Old" at bounding box center [58, 197] width 87 height 18
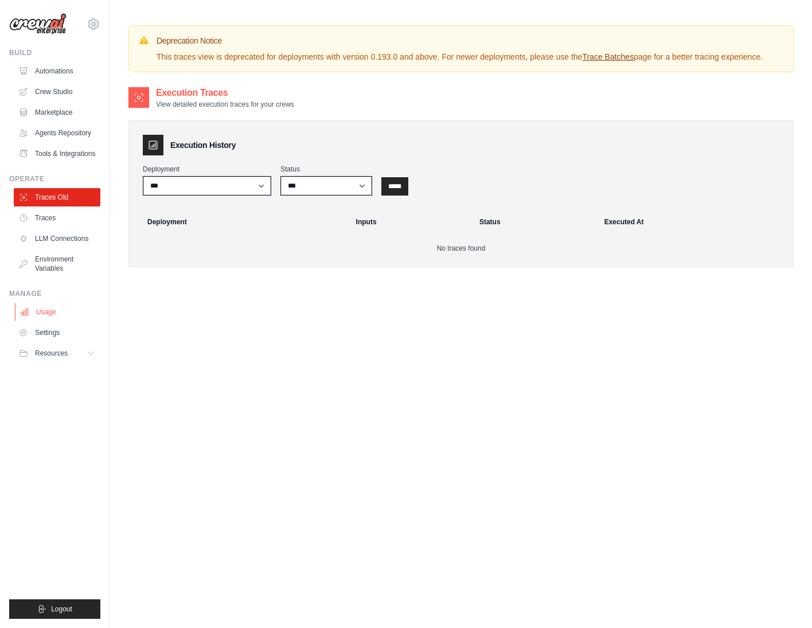
click at [50, 320] on link "Usage" at bounding box center [58, 312] width 87 height 18
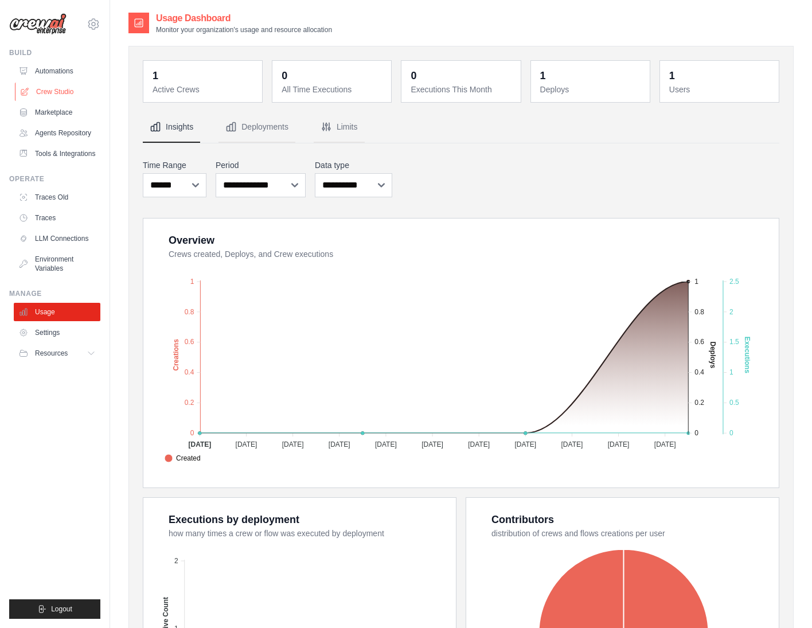
click at [64, 89] on link "Crew Studio" at bounding box center [58, 92] width 87 height 18
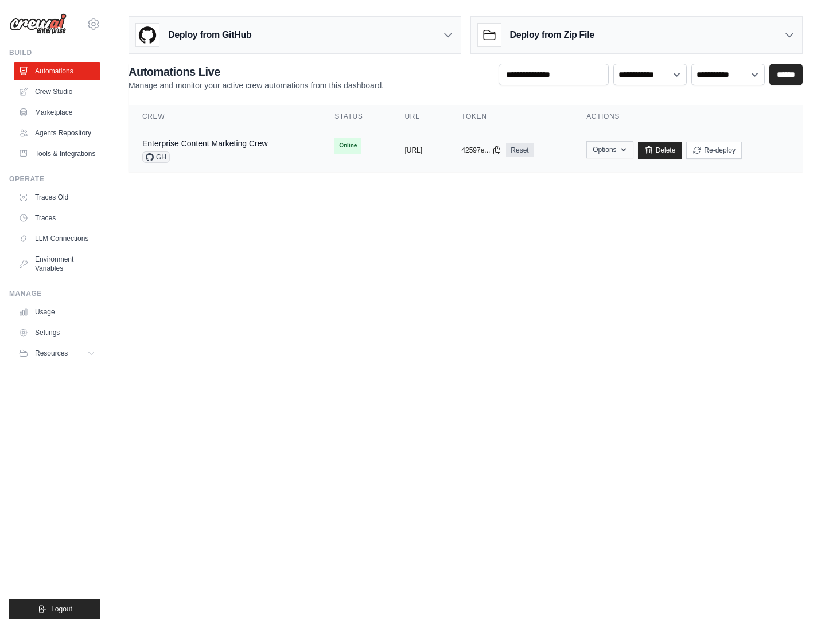
click at [633, 147] on button "Options" at bounding box center [609, 149] width 46 height 17
click at [601, 240] on link "Export MCP Server" at bounding box center [569, 238] width 128 height 21
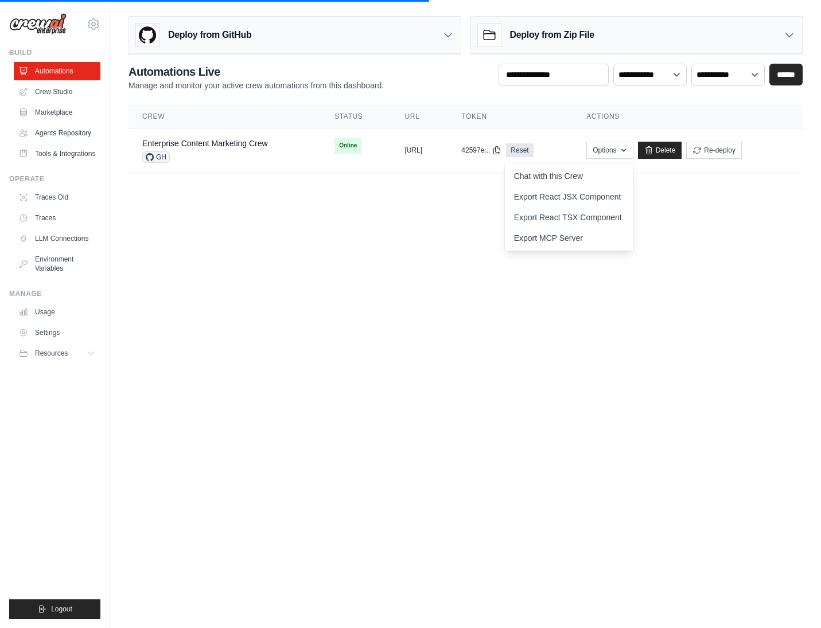
drag, startPoint x: 721, startPoint y: 345, endPoint x: 739, endPoint y: 291, distance: 56.4
click at [720, 344] on body "[EMAIL_ADDRESS][DOMAIN_NAME] Settings Build Automations Resources" at bounding box center [410, 314] width 821 height 628
click at [75, 135] on link "Agents Repository" at bounding box center [58, 133] width 87 height 18
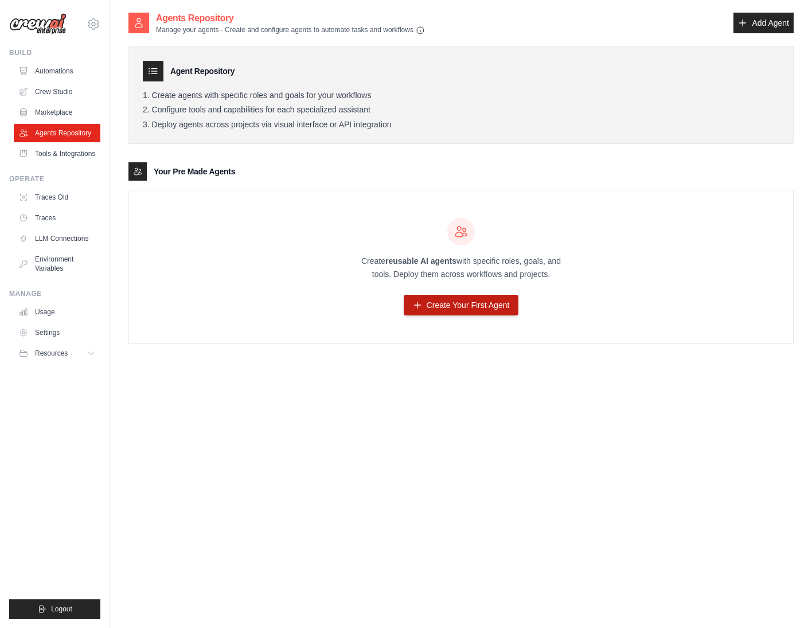
click at [470, 302] on link "Create Your First Agent" at bounding box center [461, 305] width 115 height 21
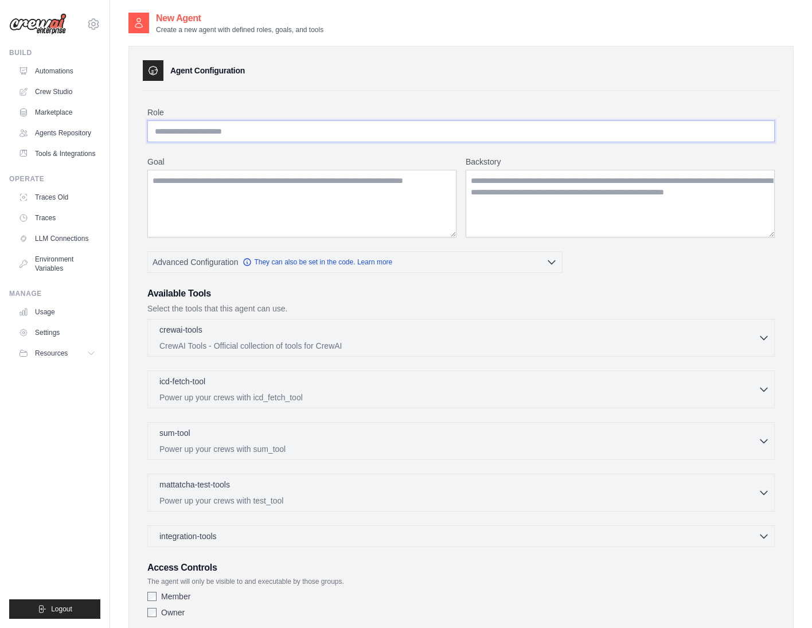
click at [223, 139] on input "Role" at bounding box center [461, 131] width 628 height 22
click at [336, 135] on input "Role" at bounding box center [461, 131] width 628 height 22
drag, startPoint x: 301, startPoint y: 193, endPoint x: 357, endPoint y: 284, distance: 107.1
click at [301, 193] on textarea "Goal" at bounding box center [301, 204] width 309 height 68
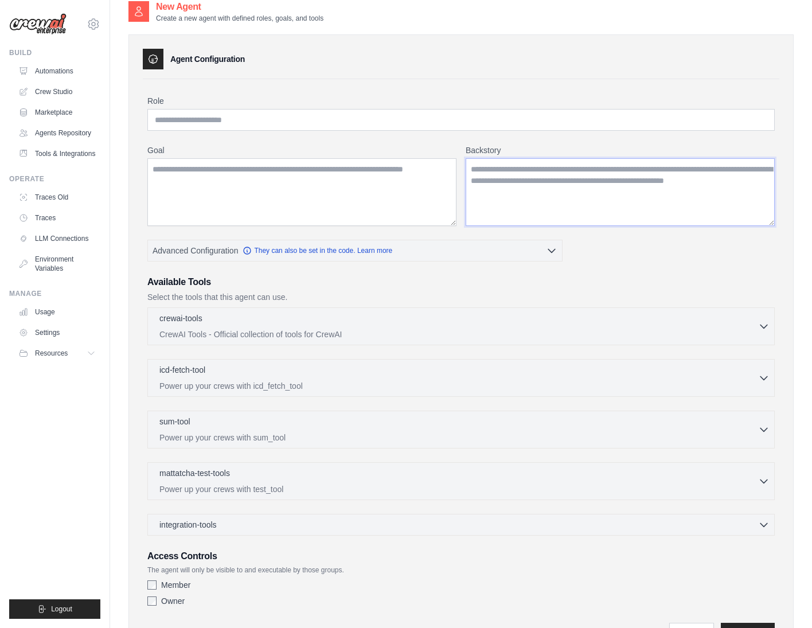
click at [529, 196] on textarea "Backstory" at bounding box center [620, 192] width 309 height 68
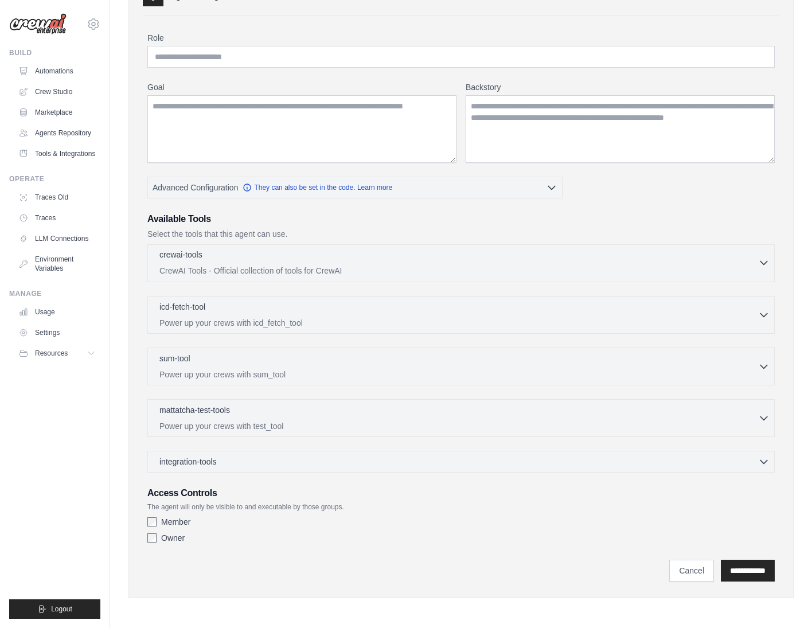
click at [312, 265] on p "CrewAI Tools - Official collection of tools for CrewAI" at bounding box center [458, 270] width 599 height 11
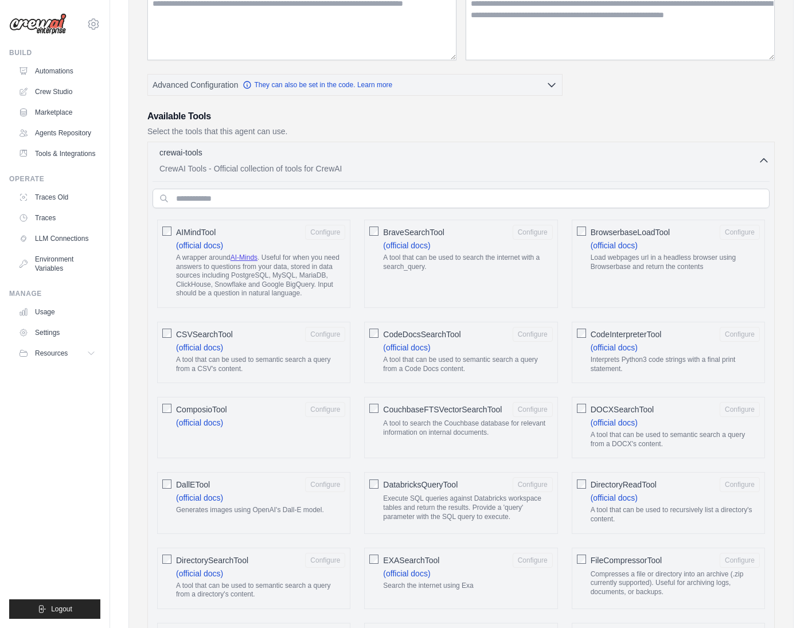
scroll to position [295, 0]
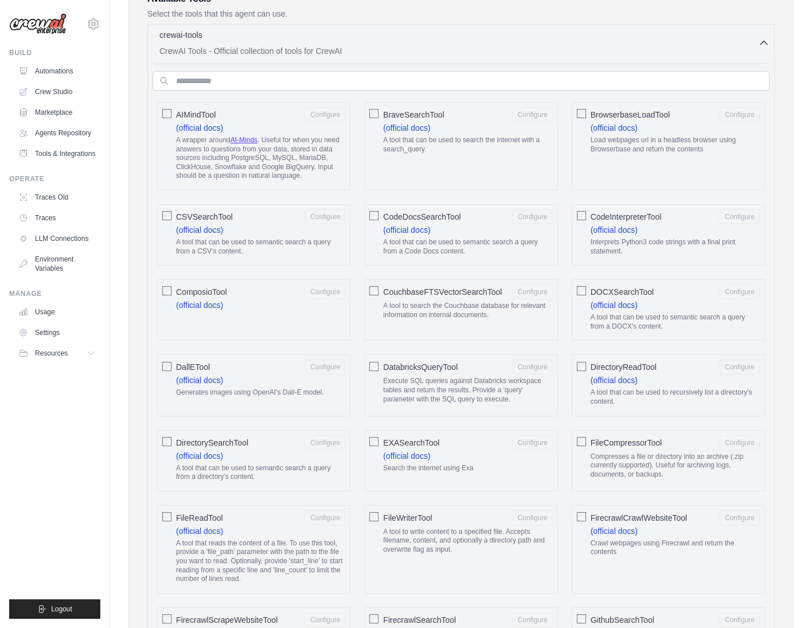
click at [378, 122] on div "BraveSearchTool Configure (official docs) A tool that can be used to search the…" at bounding box center [460, 146] width 193 height 88
click at [541, 116] on button "Configure" at bounding box center [533, 114] width 40 height 15
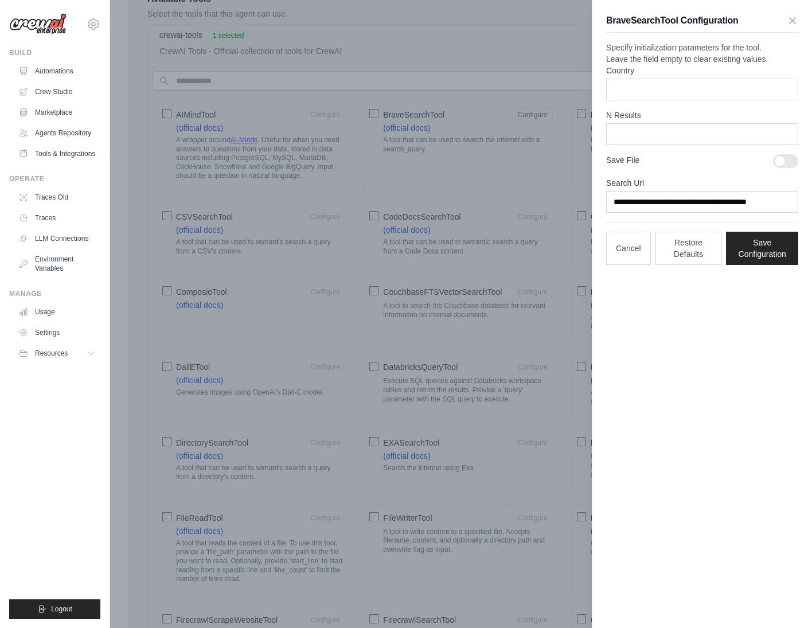
click at [519, 176] on div at bounding box center [406, 314] width 812 height 628
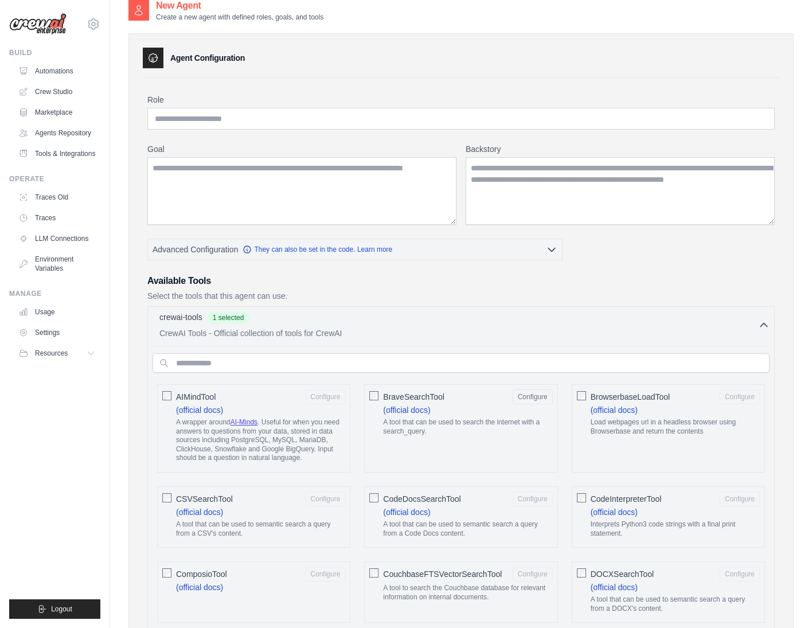
scroll to position [0, 0]
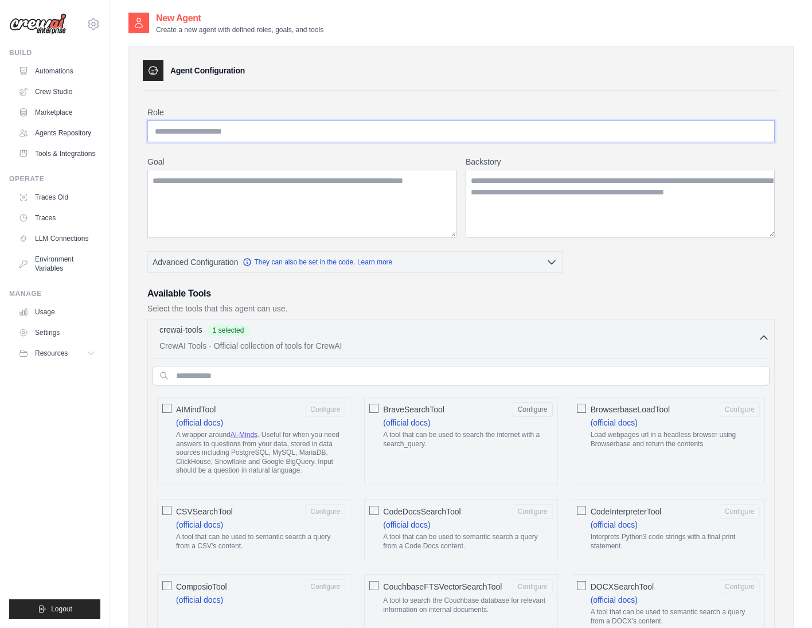
click at [202, 127] on input "Role" at bounding box center [461, 131] width 628 height 22
type input "**********"
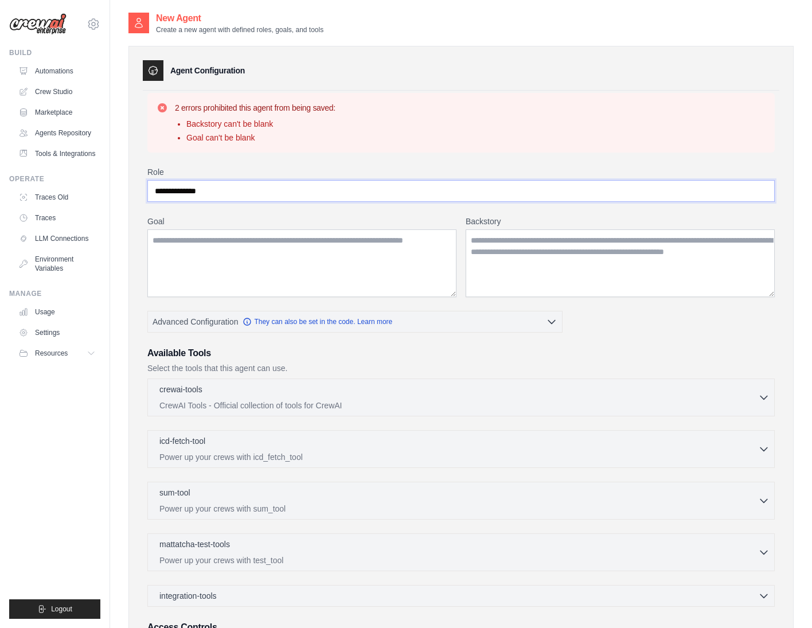
click at [235, 198] on input "**********" at bounding box center [461, 191] width 628 height 22
drag, startPoint x: 263, startPoint y: 119, endPoint x: 281, endPoint y: 121, distance: 18.5
click at [279, 121] on li "Backstory can't be blank" at bounding box center [260, 123] width 149 height 11
drag, startPoint x: 282, startPoint y: 121, endPoint x: 289, endPoint y: 138, distance: 18.2
click at [282, 121] on li "Backstory can't be blank" at bounding box center [260, 123] width 149 height 11
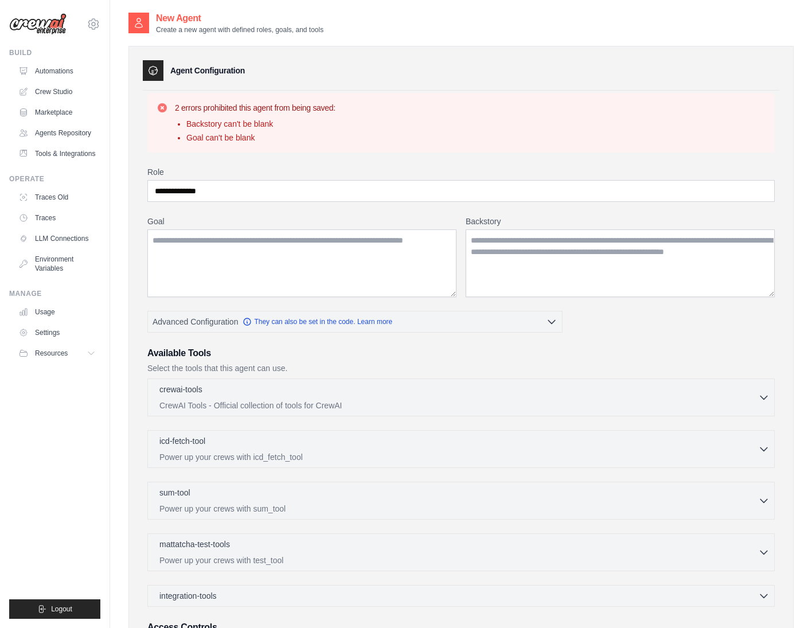
click at [269, 204] on div "**********" at bounding box center [461, 424] width 628 height 516
drag, startPoint x: 298, startPoint y: 248, endPoint x: 607, endPoint y: 258, distance: 308.7
click at [298, 248] on textarea "Goal" at bounding box center [301, 263] width 309 height 68
click at [678, 225] on label "Backstory" at bounding box center [620, 221] width 309 height 11
click at [678, 229] on textarea "Backstory" at bounding box center [620, 263] width 309 height 68
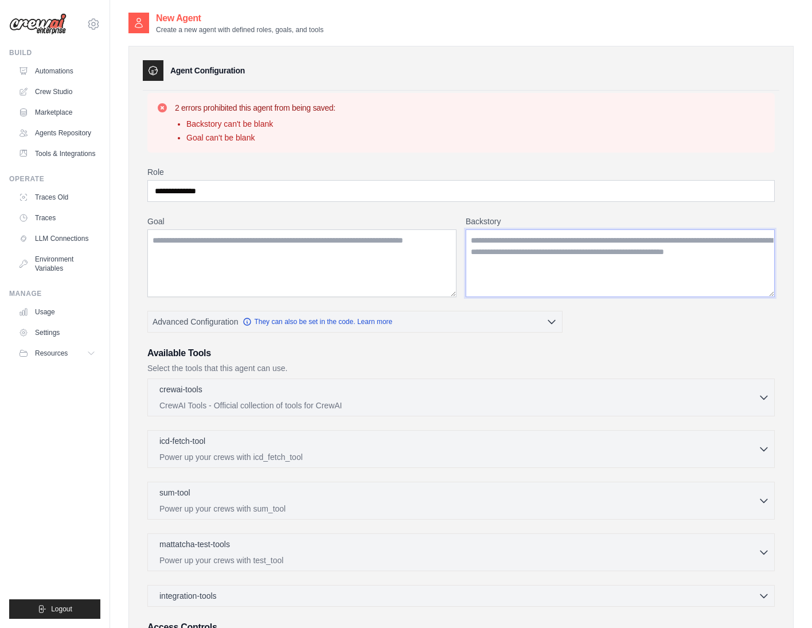
drag, startPoint x: 641, startPoint y: 252, endPoint x: 634, endPoint y: 255, distance: 7.8
click at [641, 252] on textarea "Backstory" at bounding box center [620, 263] width 309 height 68
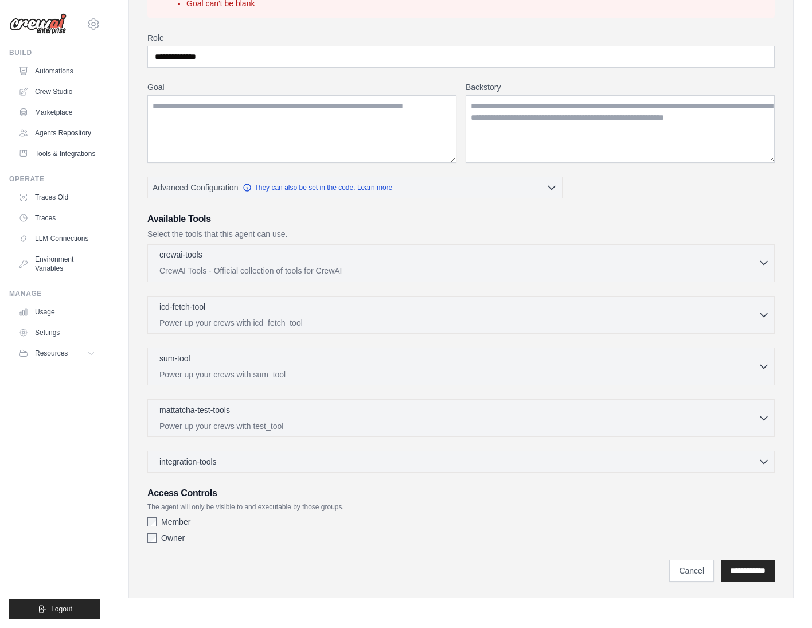
click at [209, 264] on div "crewai-tools 0 selected CrewAI Tools - Official collection of tools for CrewAI" at bounding box center [458, 263] width 599 height 28
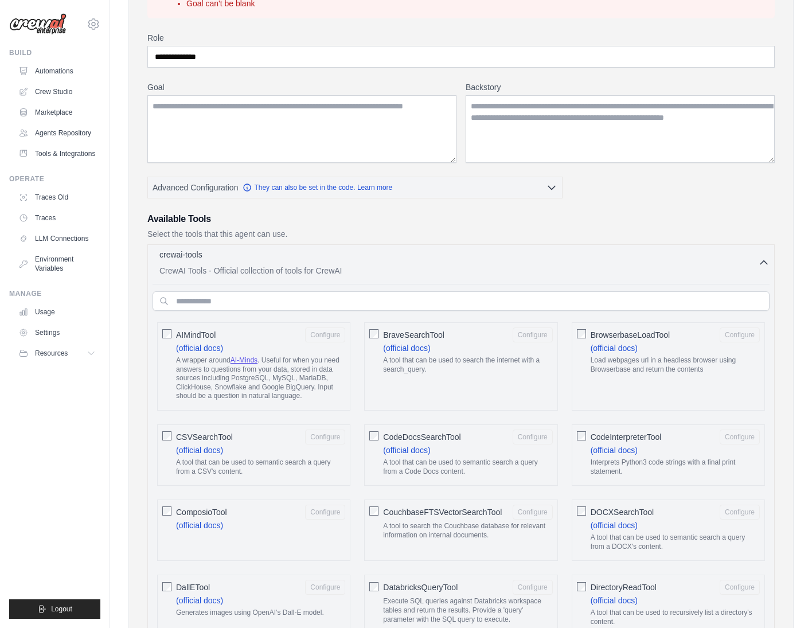
click at [328, 263] on div "crewai-tools 0 selected CrewAI Tools - Official collection of tools for CrewAI" at bounding box center [458, 263] width 599 height 28
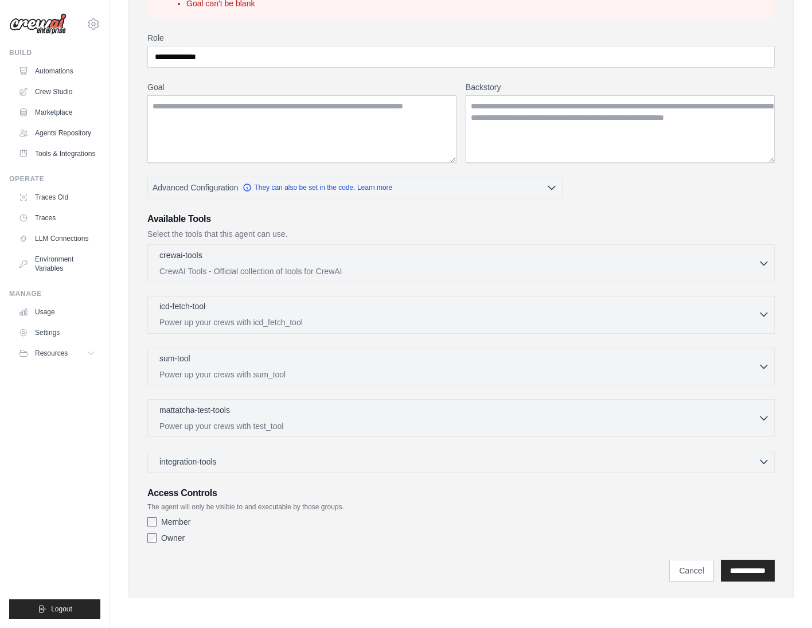
click at [371, 304] on div "icd-fetch-tool 0 selected" at bounding box center [458, 308] width 599 height 14
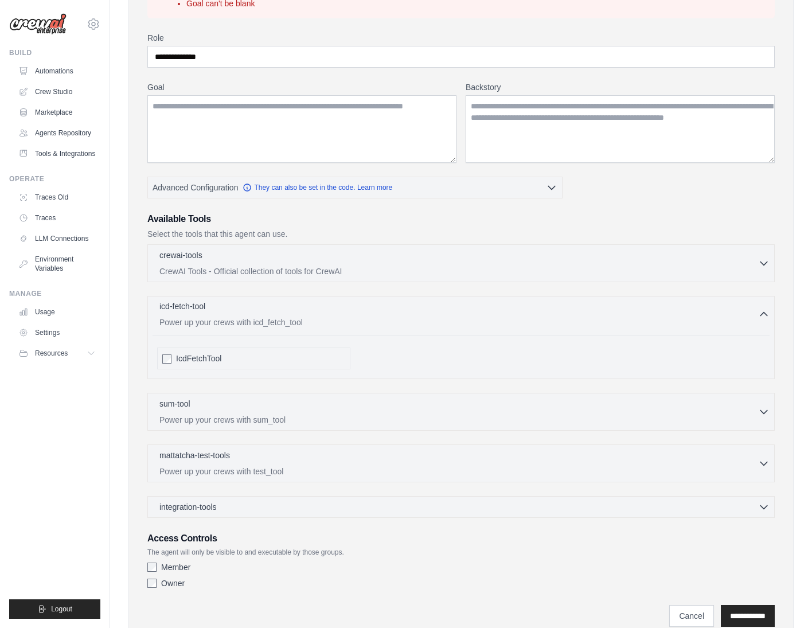
drag, startPoint x: 375, startPoint y: 310, endPoint x: 364, endPoint y: 317, distance: 12.9
click at [375, 310] on div "icd-fetch-tool 0 selected" at bounding box center [458, 308] width 599 height 14
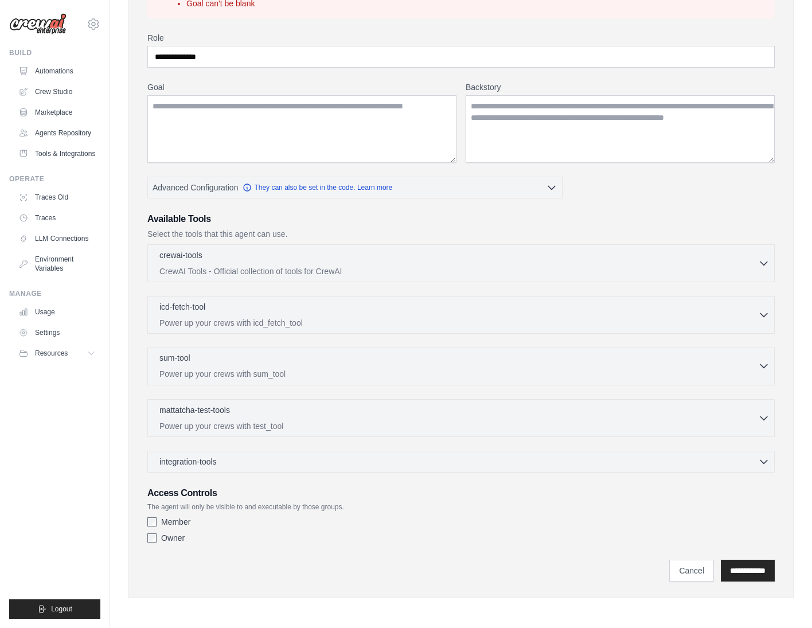
click at [278, 372] on p "Power up your crews with sum_tool" at bounding box center [458, 373] width 599 height 11
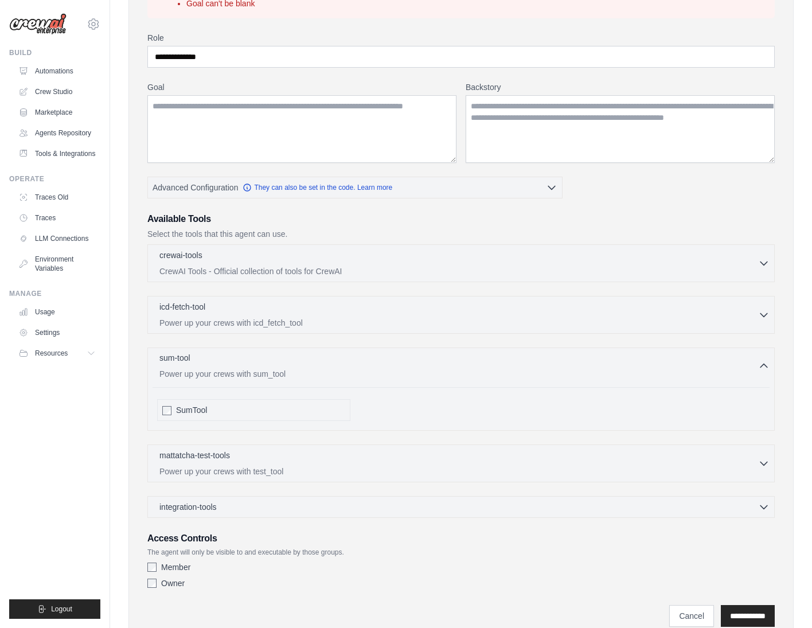
drag, startPoint x: 279, startPoint y: 369, endPoint x: 289, endPoint y: 373, distance: 10.5
click at [279, 368] on p "Power up your crews with sum_tool" at bounding box center [458, 373] width 599 height 11
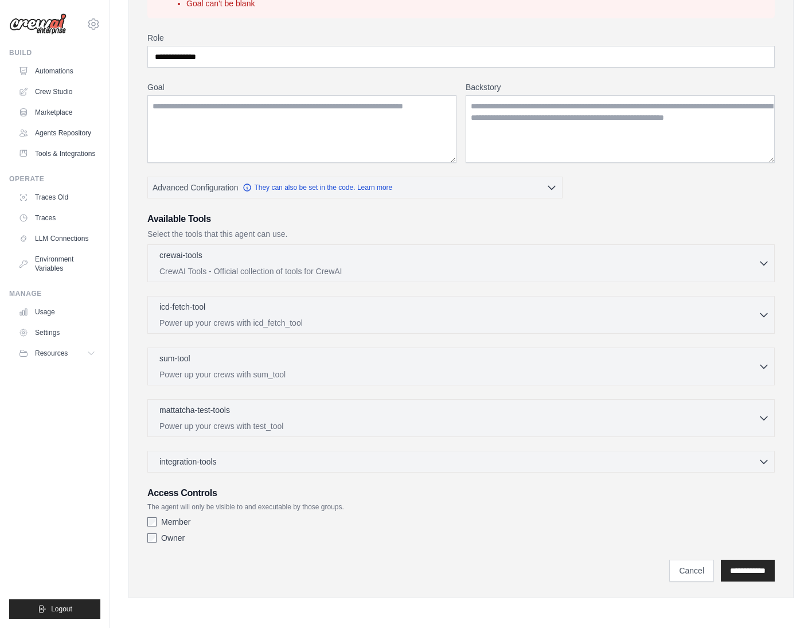
click at [290, 476] on div "**********" at bounding box center [461, 290] width 628 height 516
click at [286, 466] on div "integration-tools 0 selected Gmail HubSpot Microsoft Teams" at bounding box center [461, 462] width 628 height 22
click at [284, 458] on div "integration-tools 0 selected" at bounding box center [464, 460] width 610 height 11
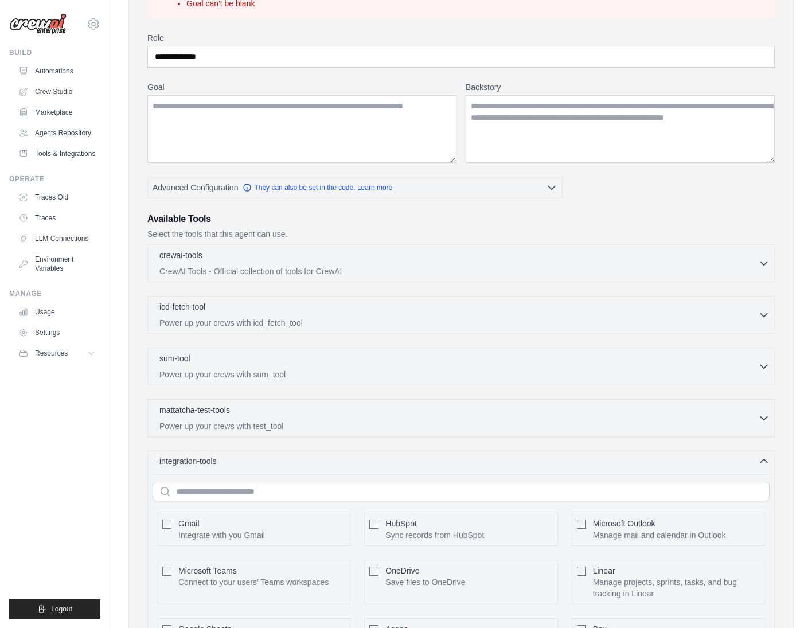
click at [284, 458] on div "integration-tools 0 selected" at bounding box center [464, 460] width 610 height 11
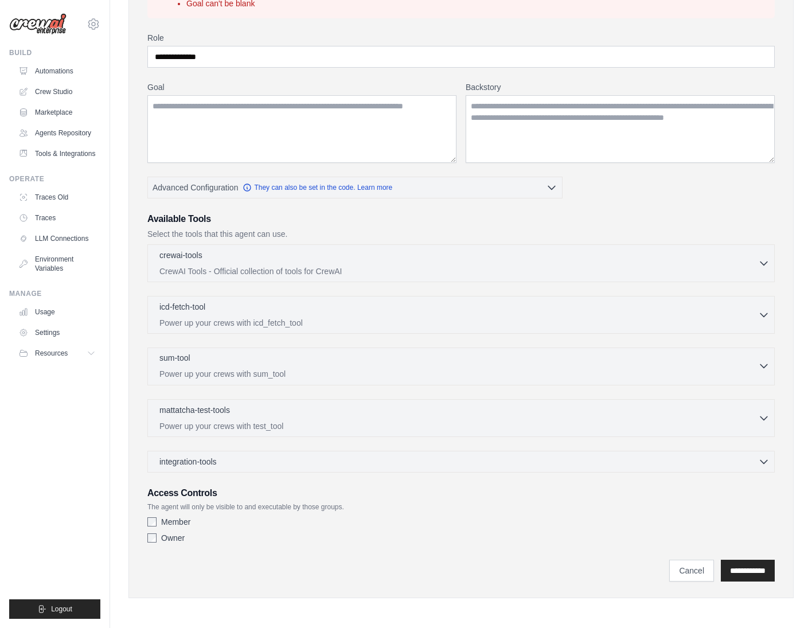
click at [262, 373] on p "Power up your crews with sum_tool" at bounding box center [458, 373] width 599 height 11
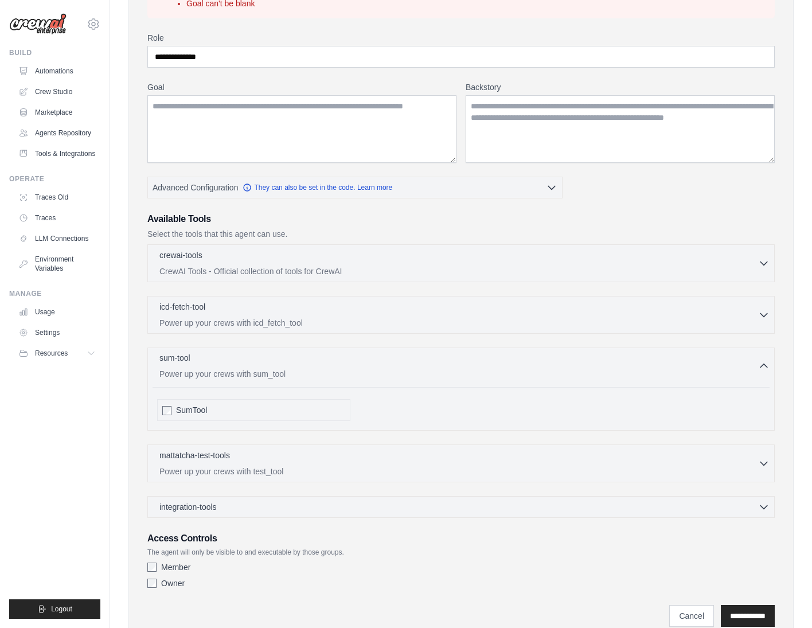
click at [262, 373] on p "Power up your crews with sum_tool" at bounding box center [458, 373] width 599 height 11
